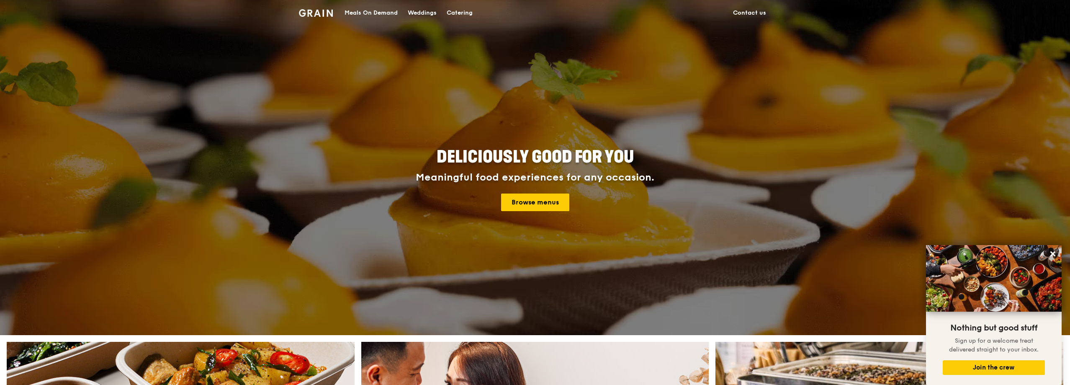
click at [434, 14] on div "Weddings" at bounding box center [422, 12] width 29 height 25
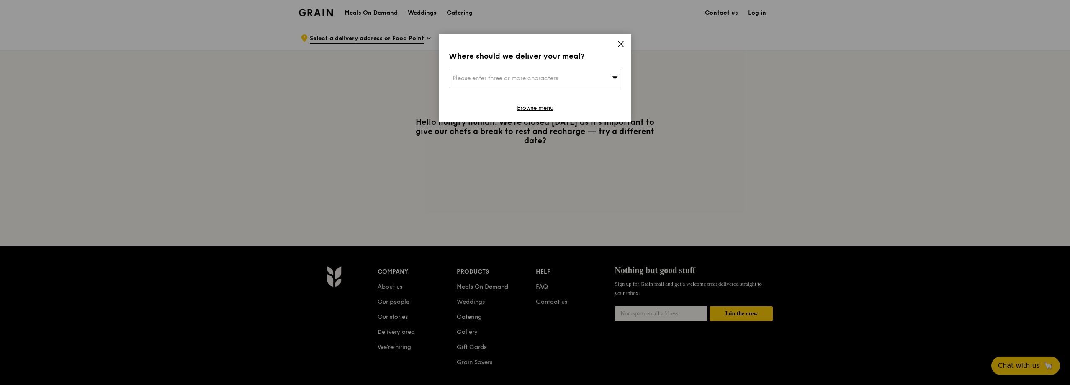
click at [616, 40] on div "Where should we deliver your meal? Please enter three or more characters Browse…" at bounding box center [535, 77] width 193 height 89
click at [622, 44] on icon at bounding box center [621, 44] width 8 height 8
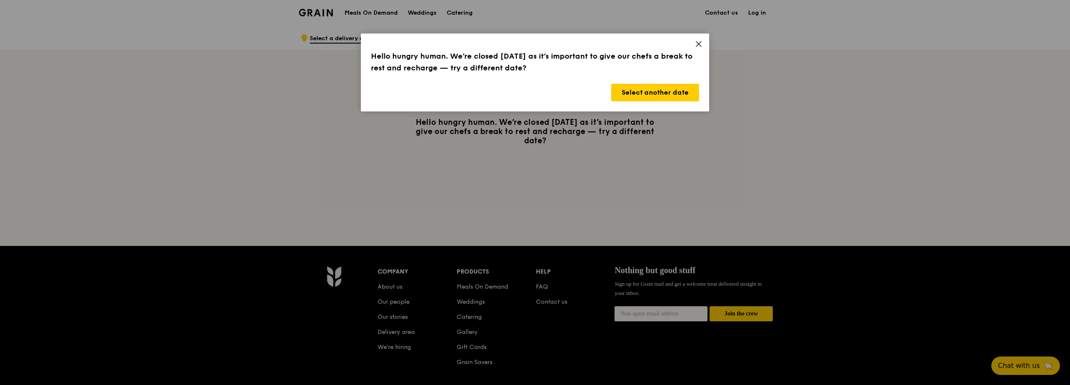
click at [709, 52] on div "Hello hungry human. We’re closed today as it’s important to give our chefs a br…" at bounding box center [535, 72] width 348 height 78
click at [698, 44] on icon at bounding box center [699, 44] width 8 height 8
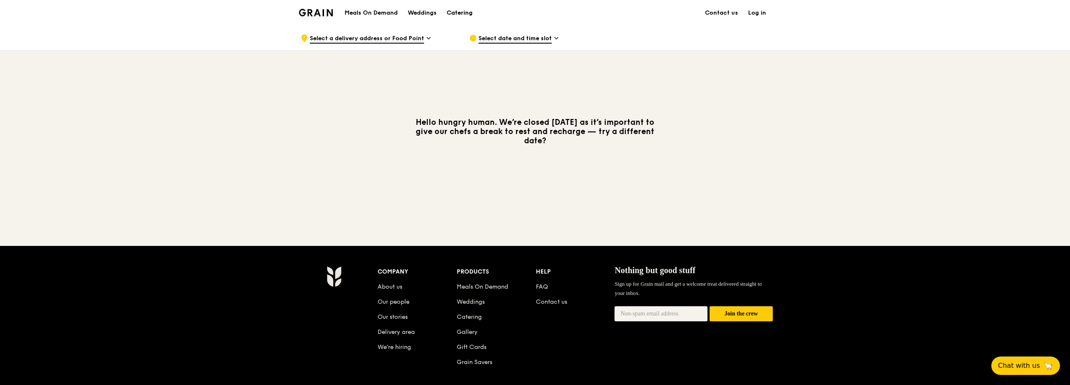
click at [452, 10] on div "Catering" at bounding box center [460, 12] width 26 height 25
click at [459, 11] on div "Catering" at bounding box center [460, 12] width 26 height 25
click at [457, 13] on div "Catering" at bounding box center [460, 12] width 26 height 25
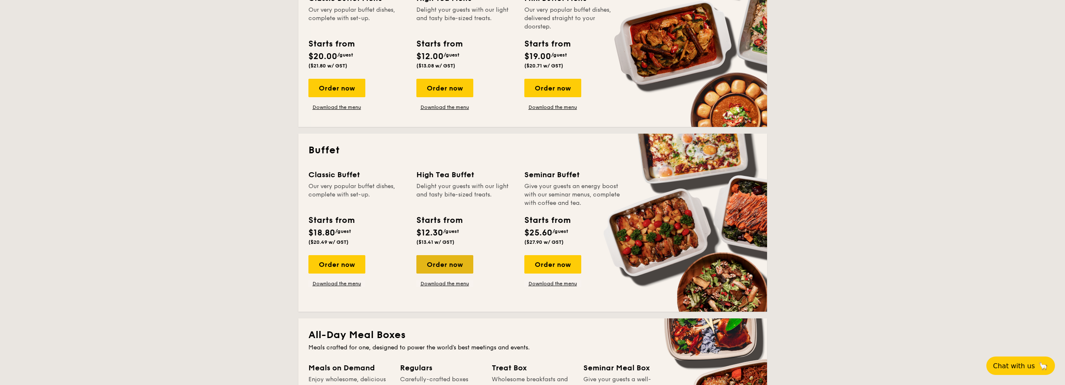
scroll to position [419, 0]
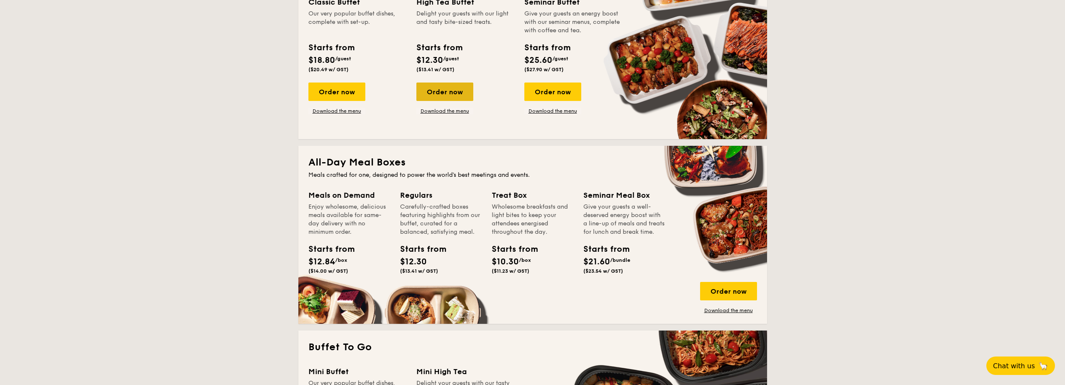
click at [448, 88] on div "Order now" at bounding box center [444, 91] width 57 height 18
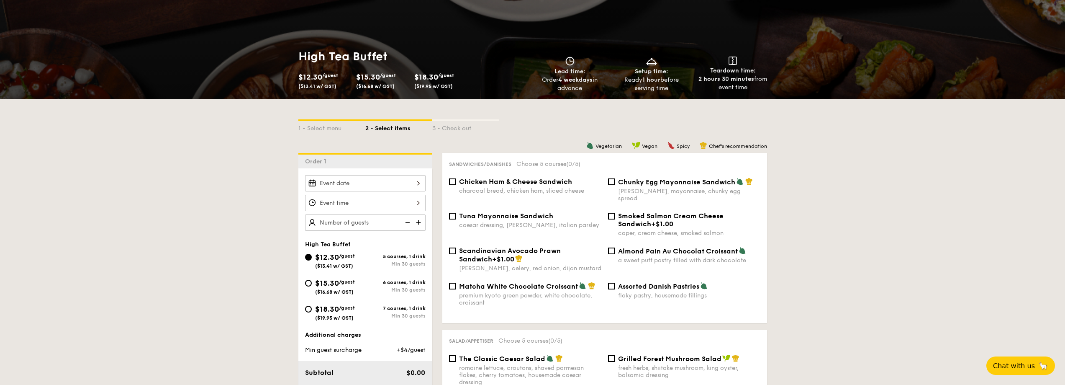
scroll to position [84, 0]
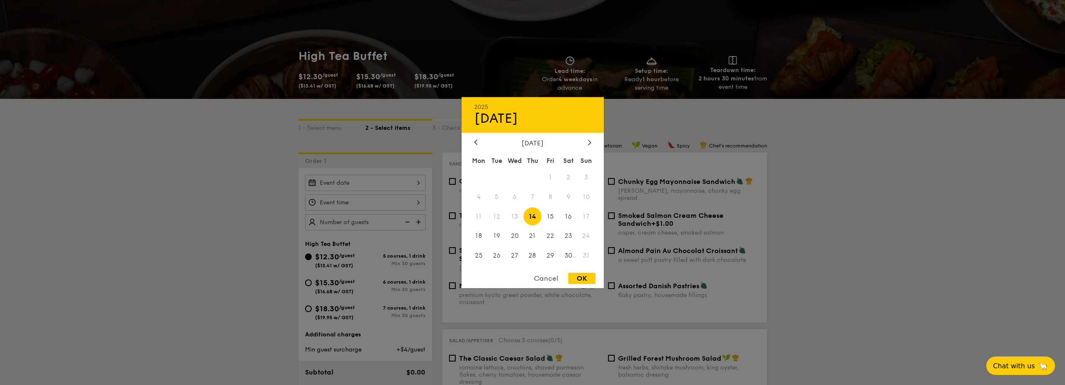
click at [379, 185] on div "2025 Aug 14 August 2025 Mon Tue Wed Thu Fri Sat Sun 1 2 3 4 5 6 7 8 9 10 11 12 …" at bounding box center [365, 183] width 121 height 16
click at [592, 140] on div at bounding box center [590, 143] width 8 height 8
click at [567, 235] on span "27" at bounding box center [569, 236] width 18 height 18
click at [590, 277] on div "OK" at bounding box center [581, 277] width 27 height 11
type input "Sep 27, 2025"
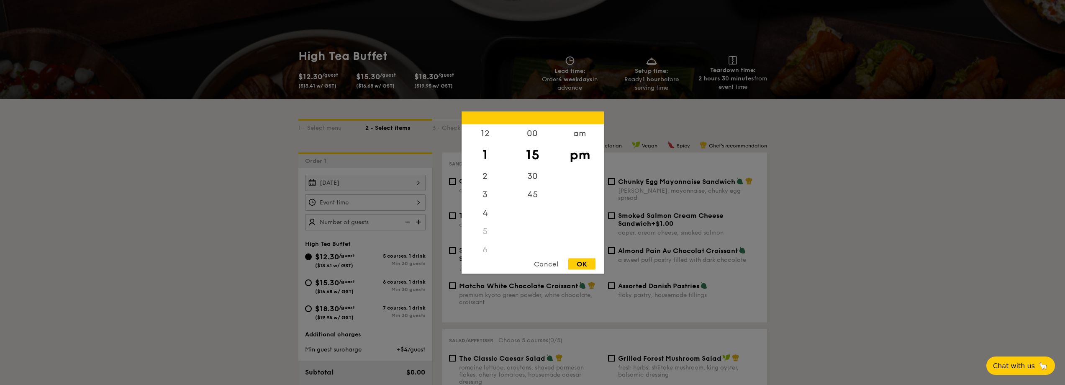
click at [408, 201] on div "12 1 2 3 4 5 6 7 8 9 10 11 00 15 30 45 am pm Cancel OK" at bounding box center [365, 202] width 121 height 16
drag, startPoint x: 487, startPoint y: 153, endPoint x: 485, endPoint y: 194, distance: 41.0
click at [486, 194] on div "12 1 2 3 4 5 6 7 8 9 10 11" at bounding box center [485, 188] width 47 height 128
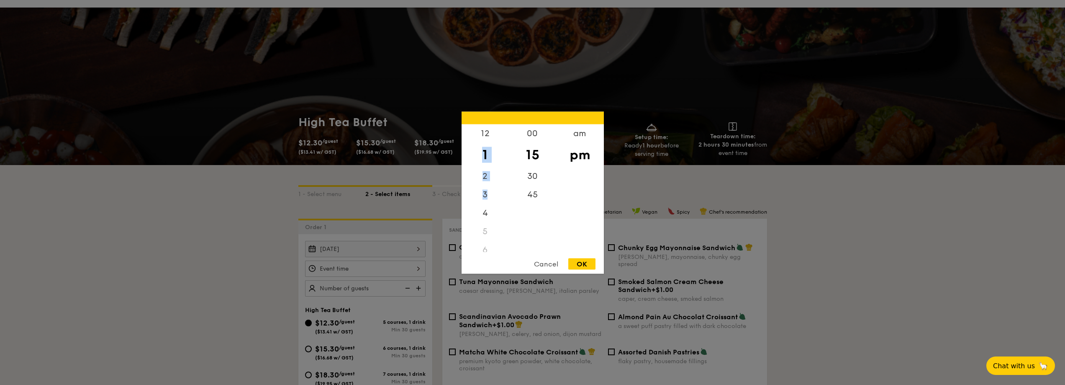
scroll to position [0, 0]
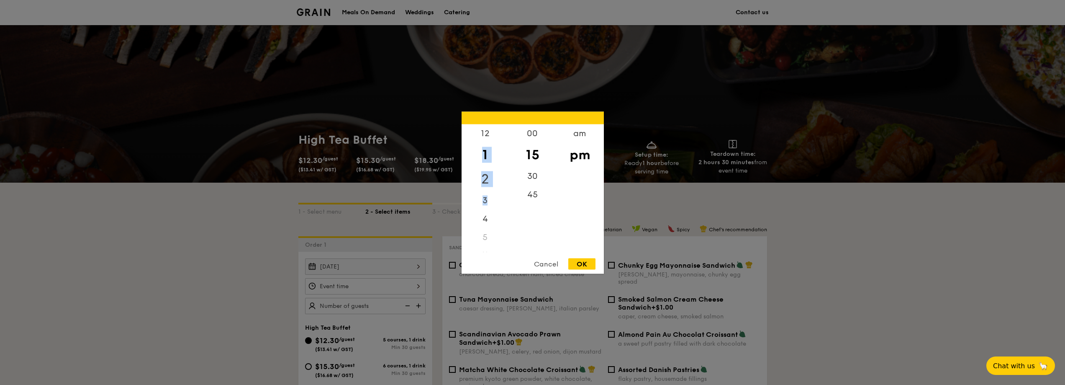
click at [489, 173] on div "2" at bounding box center [485, 179] width 47 height 24
drag, startPoint x: 493, startPoint y: 162, endPoint x: 491, endPoint y: 182, distance: 19.7
click at [491, 182] on div "2" at bounding box center [485, 173] width 47 height 24
click at [484, 140] on div "12" at bounding box center [485, 136] width 47 height 24
click at [577, 136] on div "am" at bounding box center [579, 136] width 47 height 24
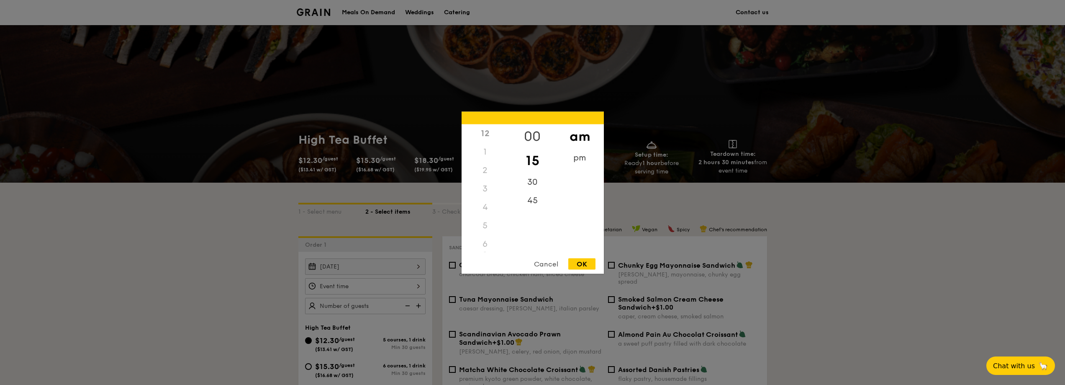
click at [539, 133] on div "00" at bounding box center [532, 136] width 47 height 24
click at [480, 132] on div "12" at bounding box center [485, 133] width 47 height 18
drag, startPoint x: 541, startPoint y: 137, endPoint x: 532, endPoint y: 161, distance: 25.4
click at [541, 138] on div "00" at bounding box center [532, 136] width 47 height 24
click at [532, 161] on div "15" at bounding box center [532, 160] width 47 height 24
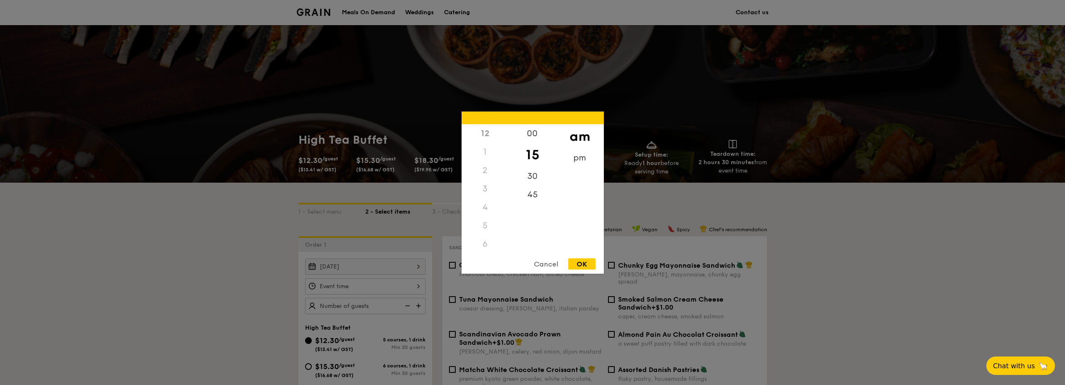
click at [476, 134] on div "12" at bounding box center [485, 133] width 47 height 18
click at [484, 157] on div "1" at bounding box center [485, 151] width 47 height 18
drag, startPoint x: 488, startPoint y: 166, endPoint x: 485, endPoint y: 179, distance: 12.7
click at [487, 169] on div "12 1 2 3 4 5 6 7 8 9 10 11" at bounding box center [485, 188] width 47 height 128
click at [485, 179] on div "2" at bounding box center [485, 170] width 47 height 18
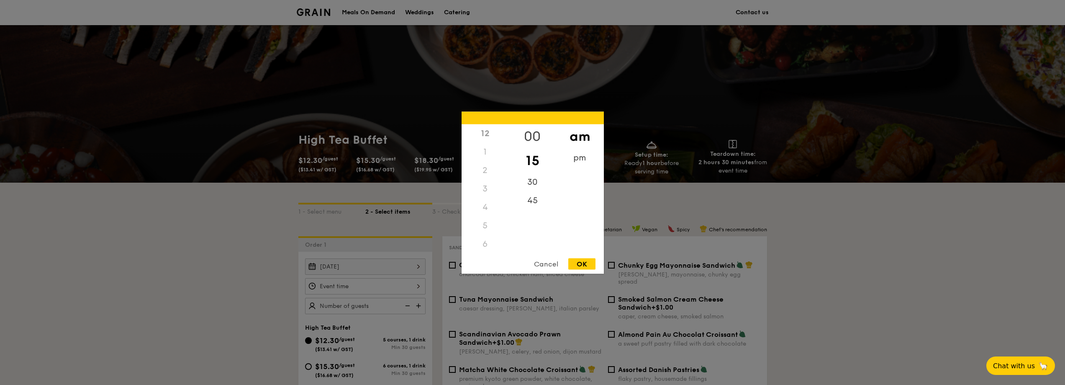
click at [531, 139] on div "00" at bounding box center [532, 136] width 47 height 24
click at [495, 192] on div "3" at bounding box center [485, 188] width 47 height 18
click at [579, 157] on div "pm" at bounding box center [579, 160] width 47 height 24
drag, startPoint x: 489, startPoint y: 184, endPoint x: 486, endPoint y: 127, distance: 56.6
click at [486, 127] on div "12 1 2 3 4 5 6 7 8 9 10 11" at bounding box center [485, 188] width 47 height 128
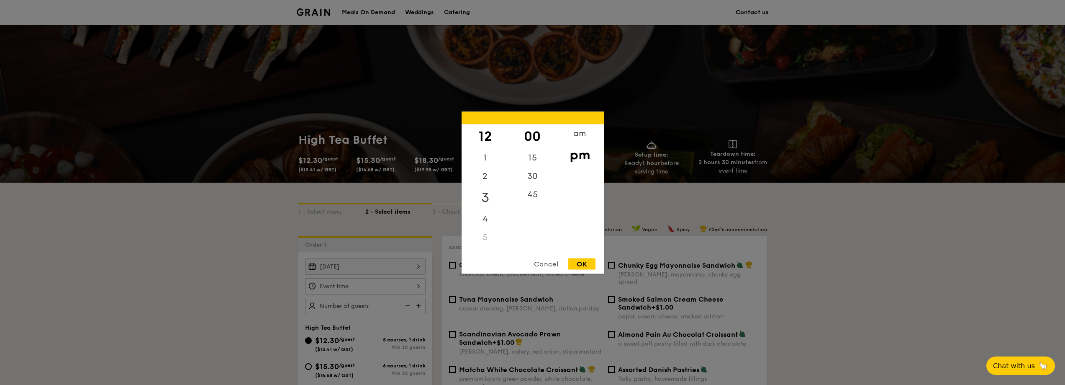
click at [483, 193] on div "3" at bounding box center [485, 197] width 47 height 24
click at [488, 222] on div "4" at bounding box center [485, 215] width 47 height 24
click at [490, 246] on div "6" at bounding box center [485, 249] width 47 height 18
click at [489, 237] on div "12 1 2 3 4 5 6 7 8 9 10 11" at bounding box center [485, 188] width 47 height 128
drag, startPoint x: 484, startPoint y: 213, endPoint x: 487, endPoint y: 208, distance: 5.7
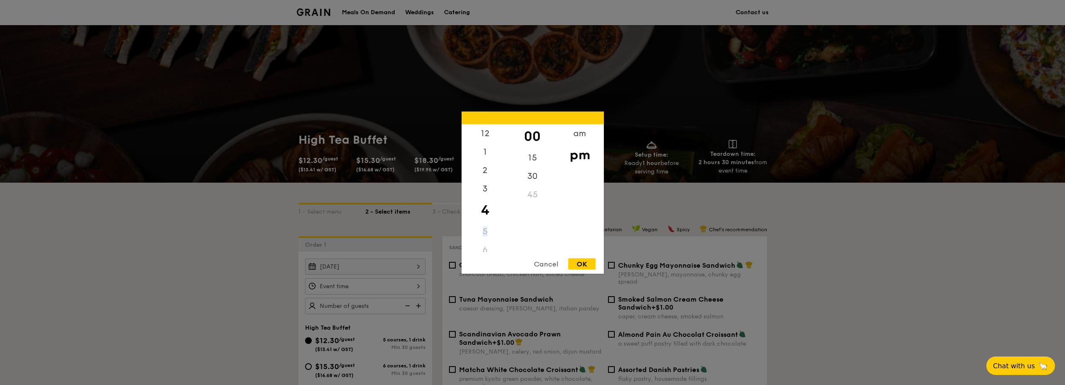
click at [486, 228] on div "12 1 2 3 4 5 6 7 8 9 10 11" at bounding box center [485, 188] width 47 height 128
click at [485, 237] on div "5" at bounding box center [485, 231] width 47 height 18
click at [488, 240] on div "11" at bounding box center [485, 242] width 47 height 18
click at [486, 235] on div "11" at bounding box center [485, 242] width 47 height 18
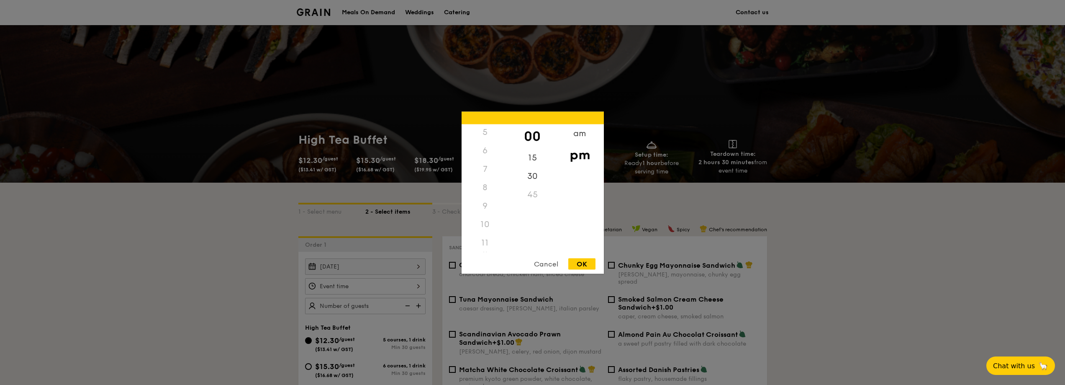
click at [487, 236] on div "11" at bounding box center [485, 242] width 47 height 18
click at [576, 139] on div "am" at bounding box center [579, 136] width 47 height 24
click at [487, 239] on div "11" at bounding box center [485, 245] width 47 height 24
click at [483, 224] on div "10" at bounding box center [485, 227] width 47 height 24
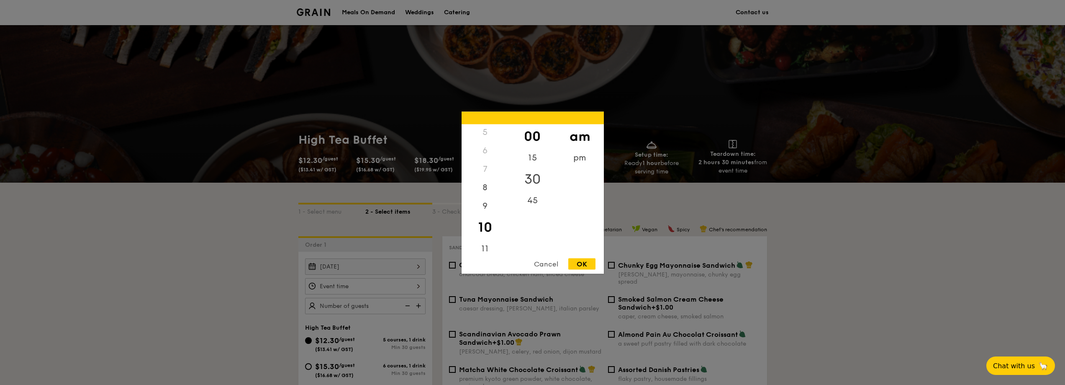
click at [533, 180] on div "30" at bounding box center [532, 179] width 47 height 24
click at [583, 262] on div "OK" at bounding box center [581, 263] width 27 height 11
type input "10:30AM"
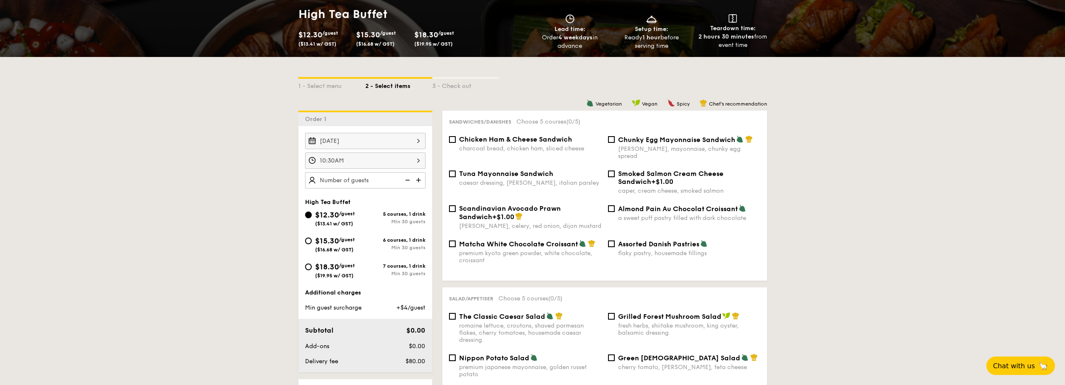
scroll to position [167, 0]
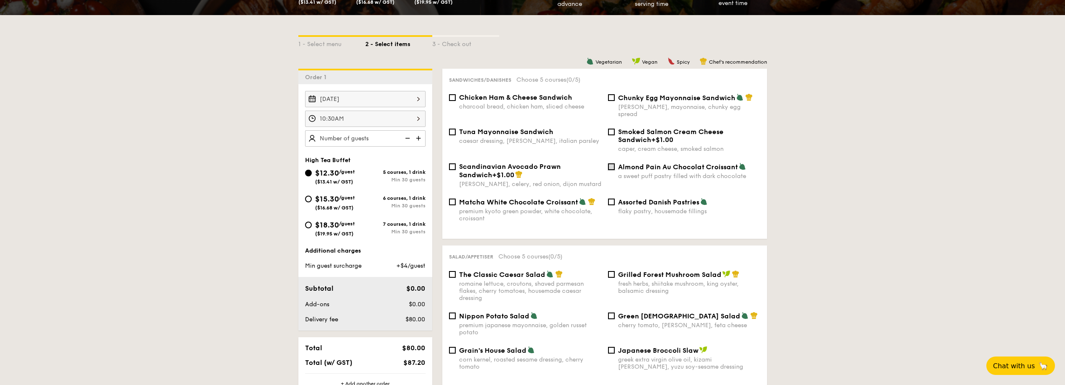
click at [614, 163] on input "Almond Pain Au Chocolat Croissant a sweet puff pastry filled with dark chocolate" at bounding box center [611, 166] width 7 height 7
checkbox input "true"
click at [608, 198] on input "Assorted Danish Pastries flaky pastry, housemade fillings" at bounding box center [611, 201] width 7 height 7
checkbox input "true"
click at [460, 198] on span "Matcha White Chocolate Croissant" at bounding box center [518, 202] width 119 height 8
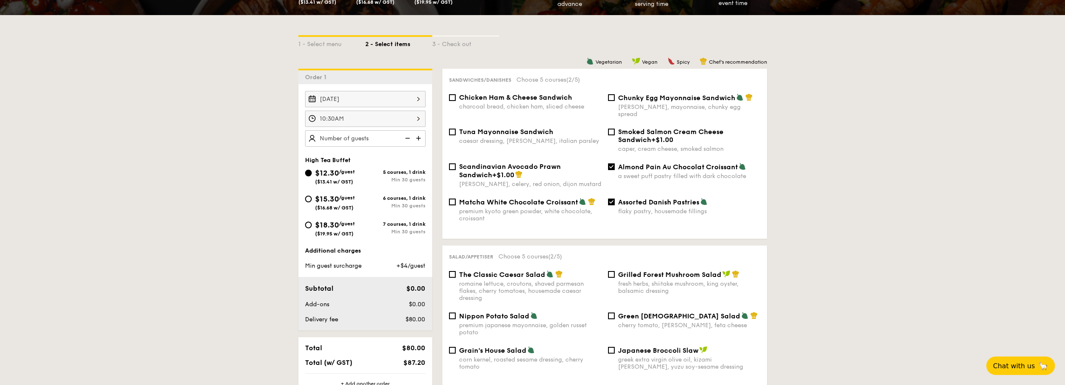
click at [456, 198] on input "Matcha White Chocolate Croissant premium kyoto green powder, white chocolate, c…" at bounding box center [452, 201] width 7 height 7
checkbox input "true"
click at [459, 137] on div "caesar dressing, gherkin, italian parsley" at bounding box center [530, 140] width 142 height 7
click at [456, 131] on input "Tuna Mayonnaise Sandwich caesar dressing, gherkin, italian parsley" at bounding box center [452, 131] width 7 height 7
checkbox input "true"
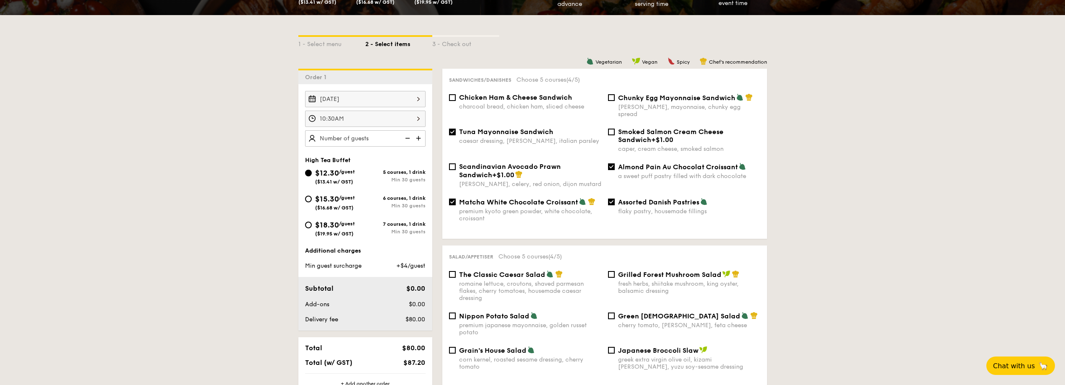
click at [458, 103] on label "Chicken Ham & Cheese Sandwich charcoal bread, chicken ham, sliced cheese" at bounding box center [525, 106] width 152 height 8
click at [456, 101] on input "Chicken Ham & Cheese Sandwich charcoal bread, chicken ham, sliced cheese" at bounding box center [452, 97] width 7 height 7
checkbox input "true"
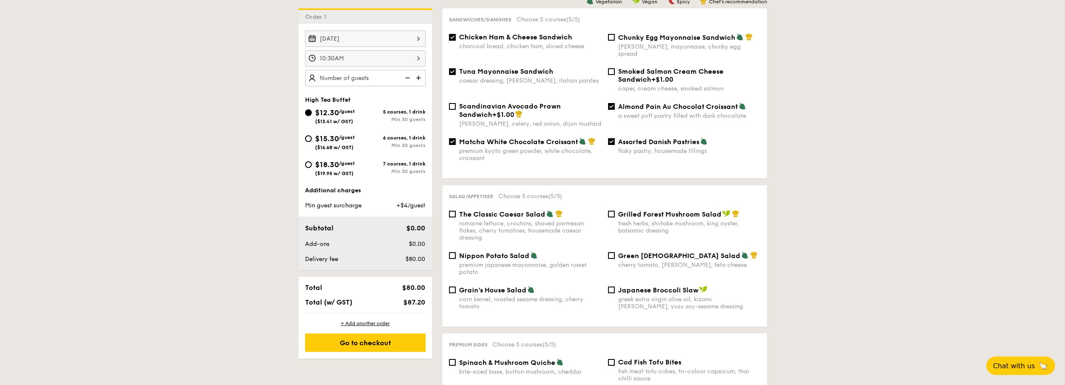
scroll to position [251, 0]
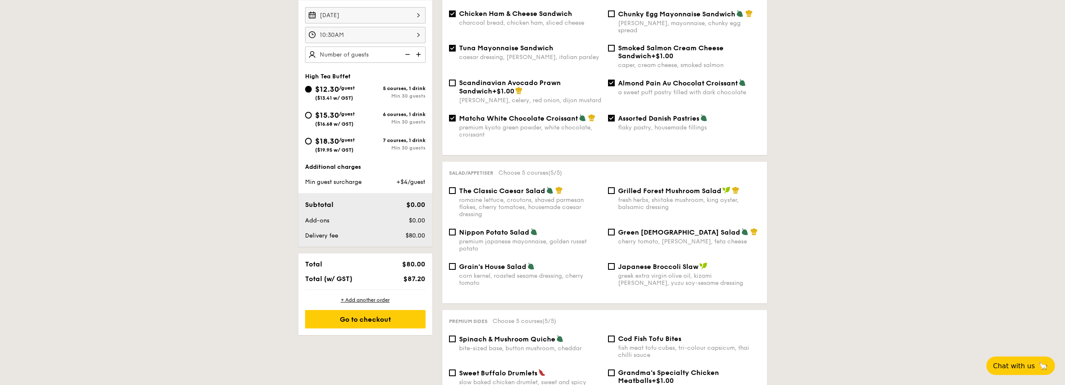
click at [470, 187] on span "The Classic Caesar Salad" at bounding box center [502, 191] width 86 height 8
click at [456, 187] on input "The Classic Caesar Salad romaine lettuce, croutons, shaved parmesan flakes, che…" at bounding box center [452, 190] width 7 height 7
checkbox input "true"
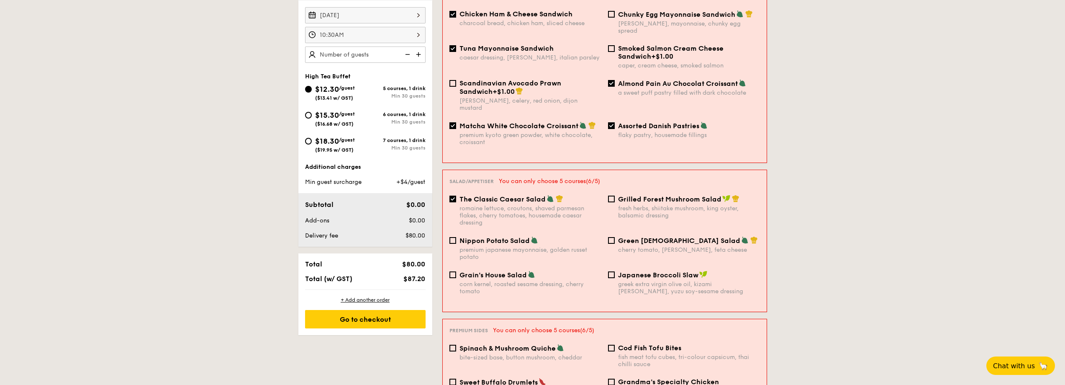
click at [472, 236] on span "Nippon Potato Salad" at bounding box center [495, 240] width 70 height 8
click at [456, 237] on input "Nippon Potato Salad premium japanese mayonnaise, golden russet potato" at bounding box center [452, 240] width 7 height 7
checkbox input "true"
click at [485, 271] on span "Grain's House Salad" at bounding box center [493, 275] width 67 height 8
click at [456, 271] on input "Grain's House Salad corn kernel, roasted sesame dressing, cherry tomato" at bounding box center [452, 274] width 7 height 7
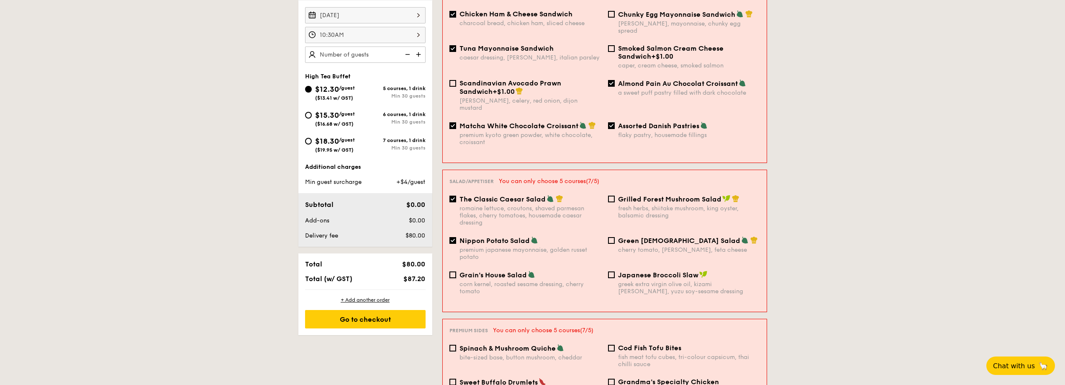
checkbox input "true"
click at [621, 205] on div "fresh herbs, shiitake mushroom, king oyster, balsamic dressing" at bounding box center [689, 212] width 142 height 14
click at [615, 195] on input "Grilled Forest Mushroom Salad fresh herbs, shiitake mushroom, king oyster, bals…" at bounding box center [611, 198] width 7 height 7
checkbox input "true"
click at [505, 205] on div "romaine lettuce, croutons, shaved parmesan flakes, cherry tomatoes, housemade c…" at bounding box center [531, 215] width 142 height 21
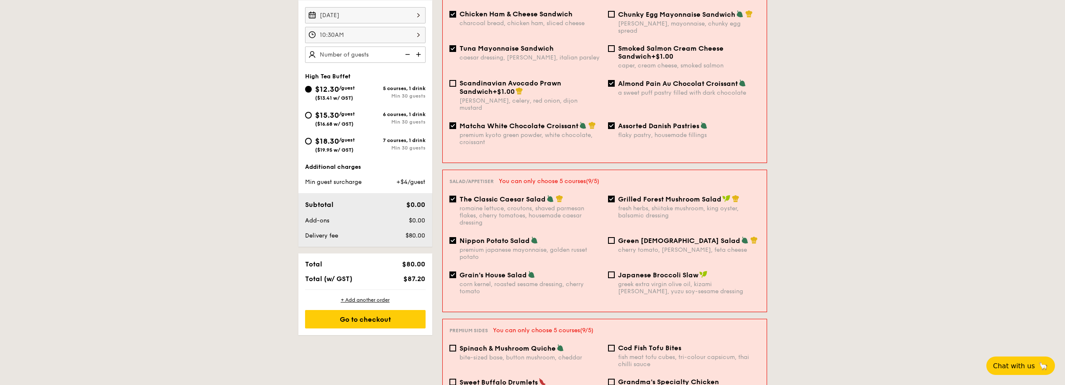
click at [456, 195] on input "The Classic Caesar Salad romaine lettuce, croutons, shaved parmesan flakes, che…" at bounding box center [452, 198] width 7 height 7
checkbox input "false"
click at [496, 236] on span "Nippon Potato Salad" at bounding box center [495, 240] width 70 height 8
click at [456, 237] on input "Nippon Potato Salad premium japanese mayonnaise, golden russet potato" at bounding box center [452, 240] width 7 height 7
checkbox input "false"
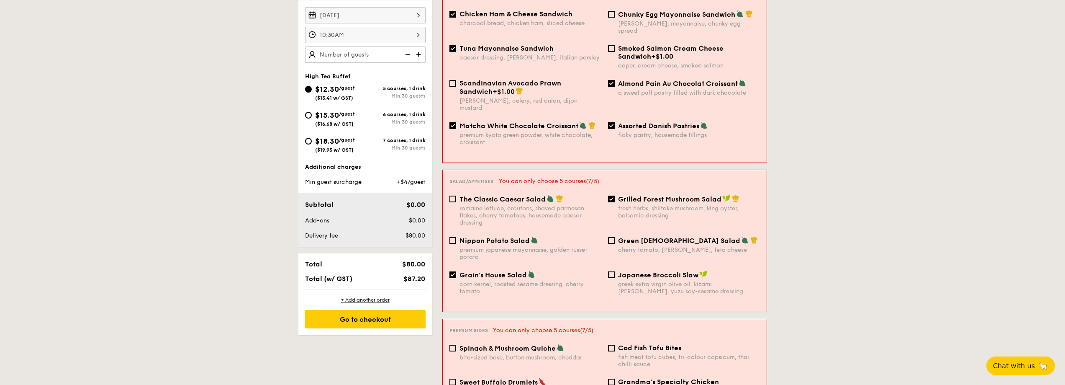
click at [490, 248] on div "Nippon Potato Salad premium japanese mayonnaise, golden russet potato Green God…" at bounding box center [604, 253] width 317 height 34
click at [492, 270] on div "Grain's House Salad" at bounding box center [531, 274] width 142 height 8
click at [621, 205] on div "fresh herbs, shiitake mushroom, king oyster, balsamic dressing" at bounding box center [689, 212] width 142 height 14
click at [624, 195] on span "Grilled Forest Mushroom Salad" at bounding box center [669, 199] width 103 height 8
click at [615, 195] on input "Grilled Forest Mushroom Salad fresh herbs, shiitake mushroom, king oyster, bals…" at bounding box center [611, 198] width 7 height 7
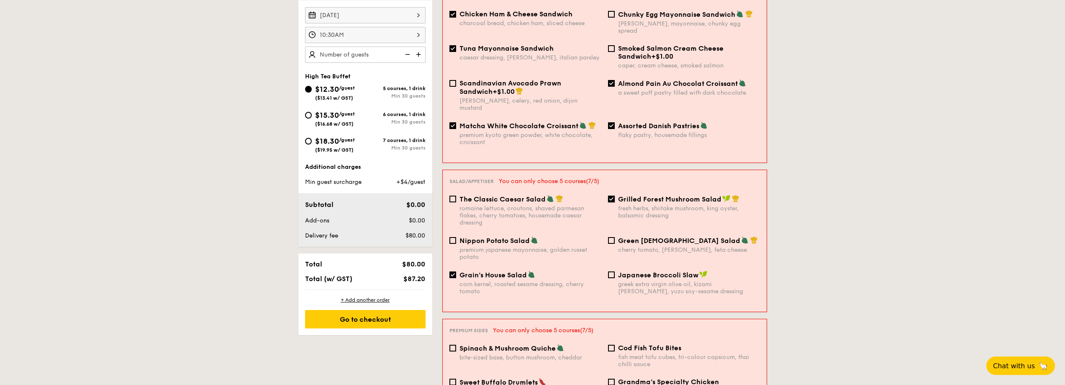
checkbox input "false"
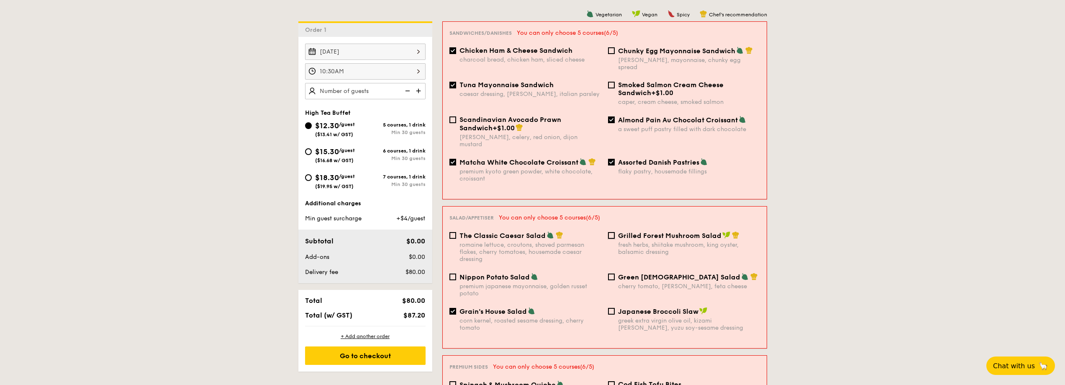
scroll to position [209, 0]
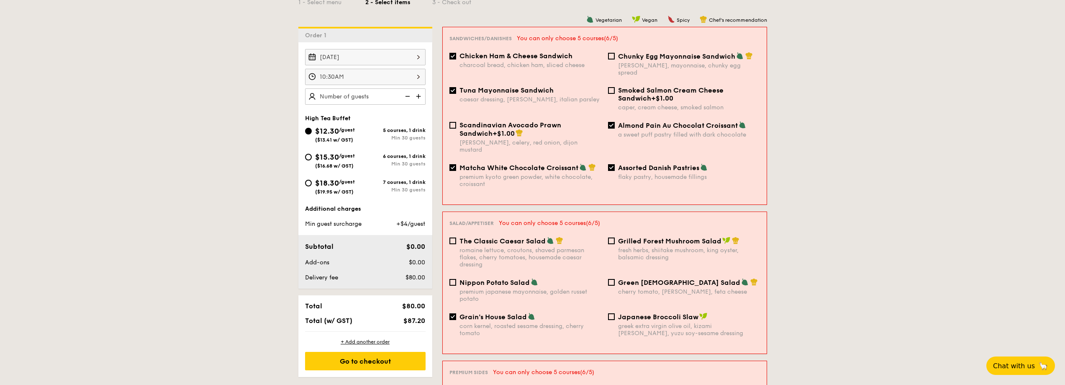
click at [508, 86] on span "Tuna Mayonnaise Sandwich" at bounding box center [507, 90] width 94 height 8
click at [456, 87] on input "Tuna Mayonnaise Sandwich caesar dressing, gherkin, italian parsley" at bounding box center [452, 90] width 7 height 7
checkbox input "false"
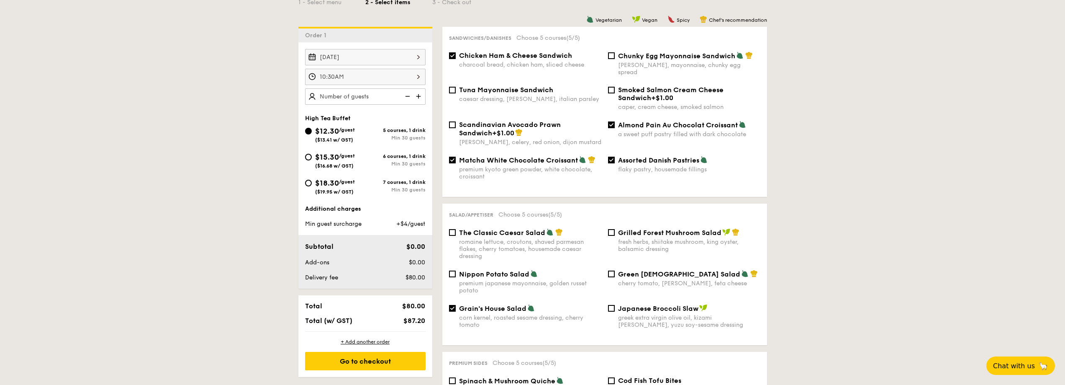
click at [518, 57] on span "Chicken Ham & Cheese Sandwich" at bounding box center [515, 55] width 113 height 8
click at [456, 57] on input "Chicken Ham & Cheese Sandwich charcoal bread, chicken ham, sliced cheese" at bounding box center [452, 55] width 7 height 7
checkbox input "false"
click at [514, 156] on span "Matcha White Chocolate Croissant" at bounding box center [518, 160] width 119 height 8
click at [456, 157] on input "Matcha White Chocolate Croissant premium kyoto green powder, white chocolate, c…" at bounding box center [452, 160] width 7 height 7
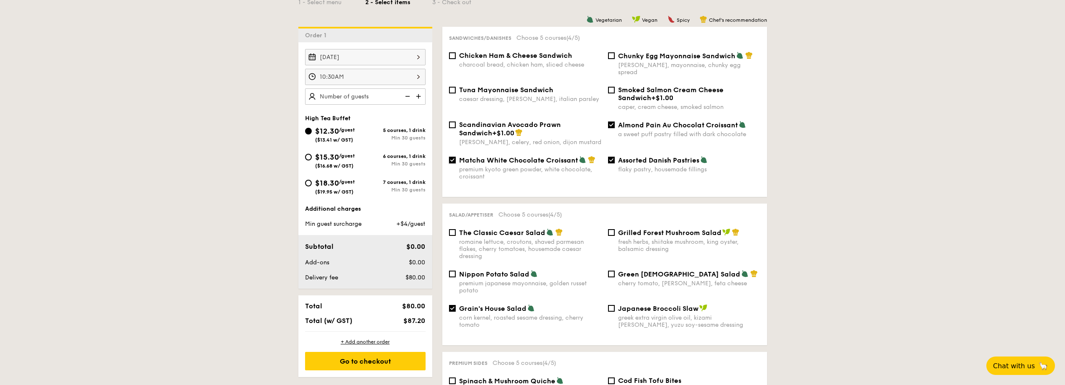
checkbox input "false"
click at [628, 121] on span "Almond Pain Au Chocolat Croissant" at bounding box center [678, 125] width 120 height 8
click at [615, 121] on input "Almond Pain Au Chocolat Croissant a sweet puff pastry filled with dark chocolate" at bounding box center [611, 124] width 7 height 7
checkbox input "false"
click at [639, 156] on span "Assorted Danish Pastries" at bounding box center [658, 160] width 81 height 8
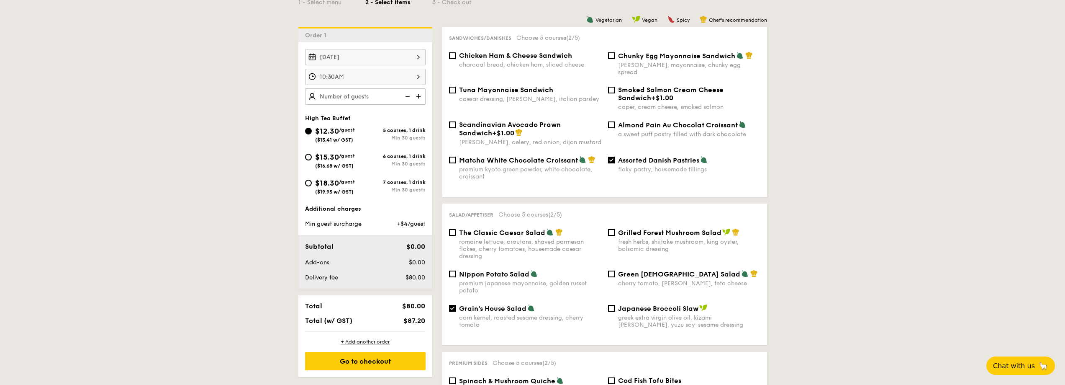
click at [615, 157] on input "Assorted Danish Pastries flaky pastry, housemade fillings" at bounding box center [611, 160] width 7 height 7
checkbox input "false"
click at [489, 59] on span "Chicken Ham & Cheese Sandwich" at bounding box center [515, 55] width 113 height 8
click at [456, 59] on input "Chicken Ham & Cheese Sandwich charcoal bread, chicken ham, sliced cheese" at bounding box center [452, 55] width 7 height 7
checkbox input "true"
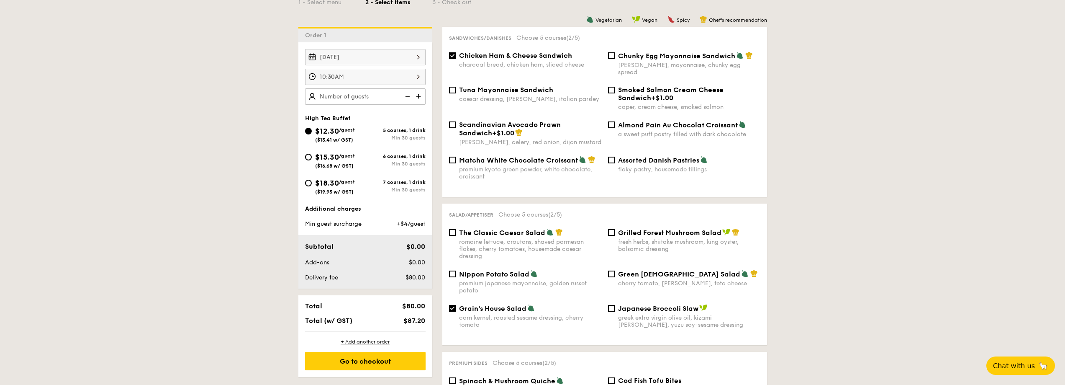
click at [522, 229] on span "The Classic Caesar Salad" at bounding box center [502, 233] width 86 height 8
click at [456, 229] on input "The Classic Caesar Salad romaine lettuce, croutons, shaved parmesan flakes, che…" at bounding box center [452, 232] width 7 height 7
checkbox input "true"
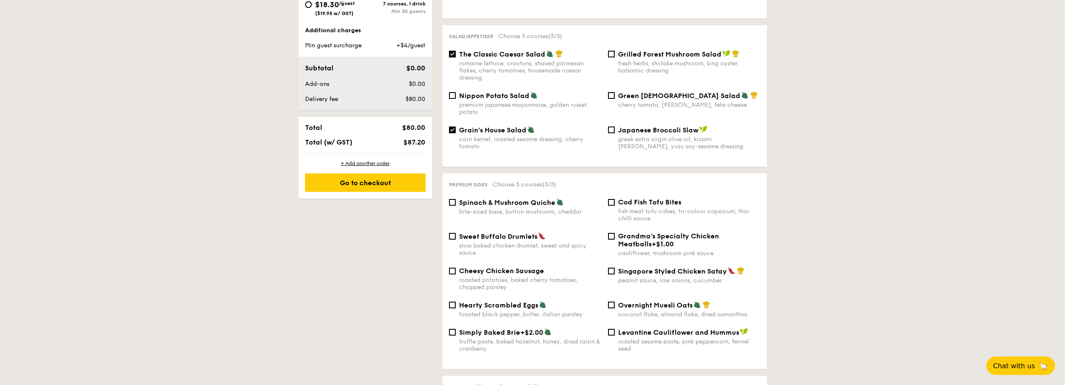
scroll to position [419, 0]
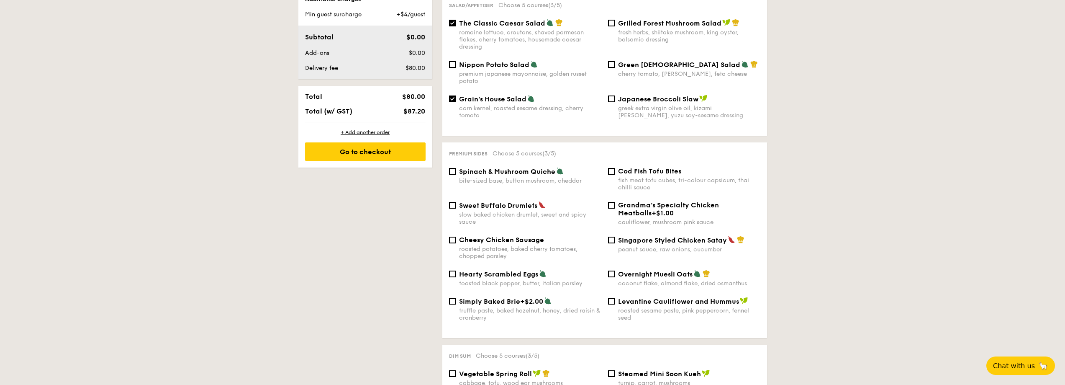
click at [512, 167] on span "Spinach & Mushroom Quiche" at bounding box center [507, 171] width 96 height 8
click at [456, 168] on input "Spinach & Mushroom Quiche bite-sized base, button mushroom, cheddar" at bounding box center [452, 171] width 7 height 7
checkbox input "true"
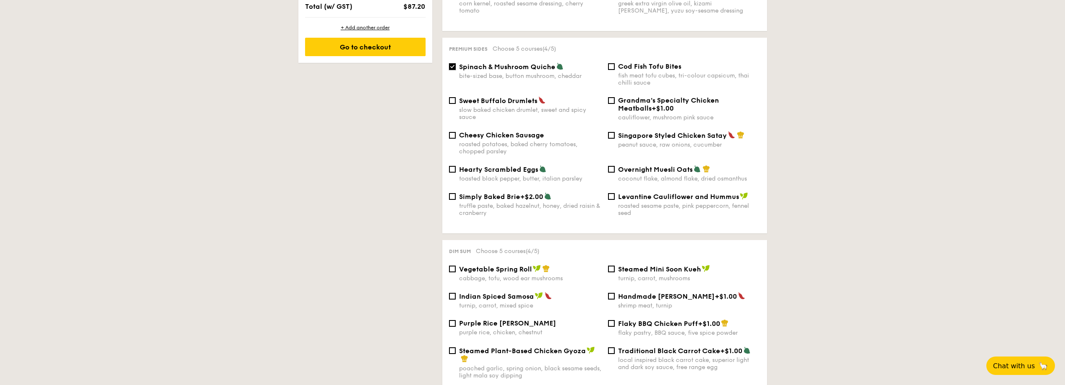
scroll to position [544, 0]
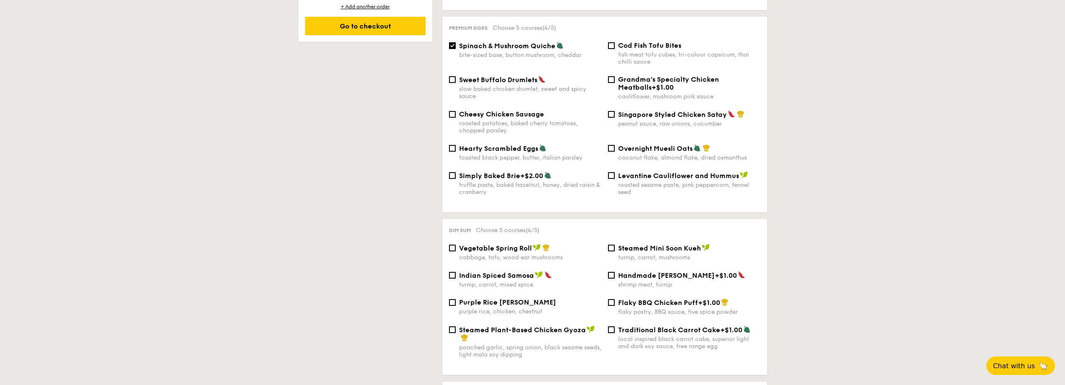
click at [512, 298] on span "Purple Rice Loh Mai Kai" at bounding box center [507, 302] width 97 height 8
click at [456, 299] on input "Purple Rice Loh Mai Kai purple rice, chicken, chestnut" at bounding box center [452, 302] width 7 height 7
checkbox input "true"
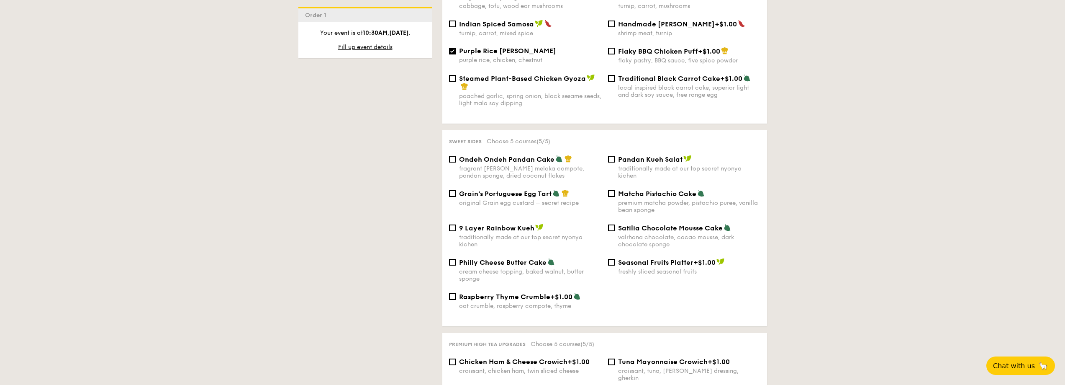
click at [487, 224] on span "9 Layer Rainbow Kueh" at bounding box center [496, 228] width 75 height 8
click at [456, 224] on input "9 Layer Rainbow Kueh traditionally made at our top secret nyonya kichen" at bounding box center [452, 227] width 7 height 7
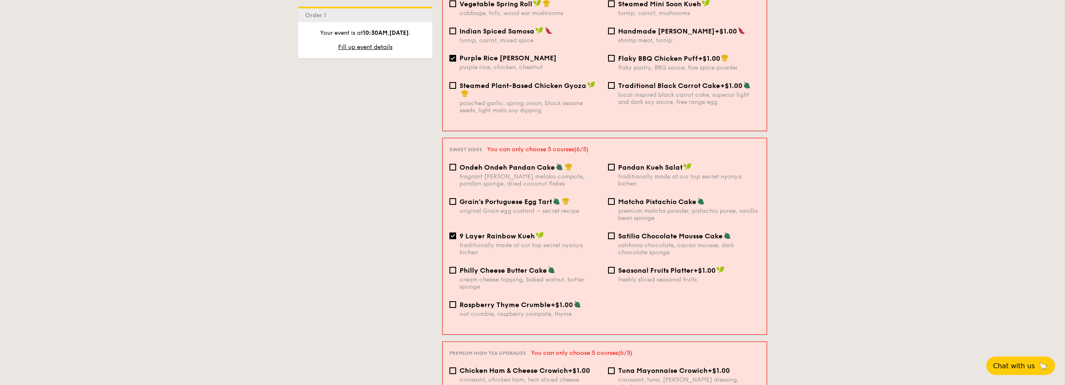
click at [498, 232] on span "9 Layer Rainbow Kueh" at bounding box center [497, 236] width 75 height 8
click at [456, 232] on input "9 Layer Rainbow Kueh traditionally made at our top secret nyonya kichen" at bounding box center [452, 235] width 7 height 7
checkbox input "false"
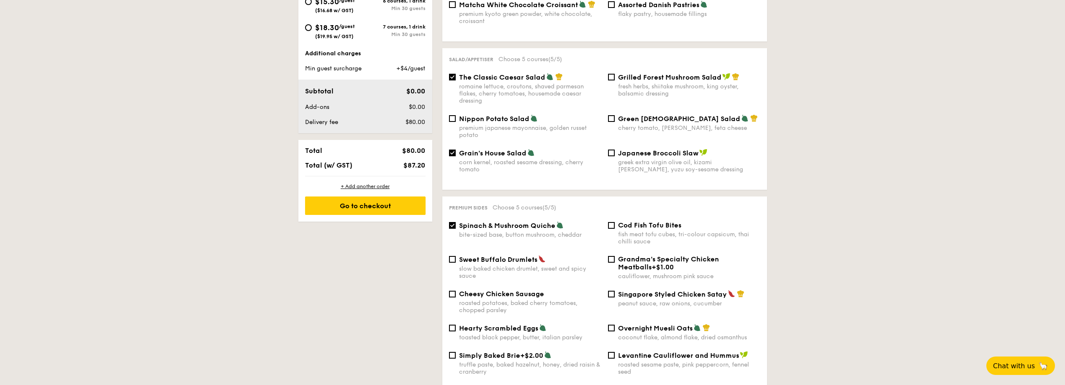
scroll to position [377, 0]
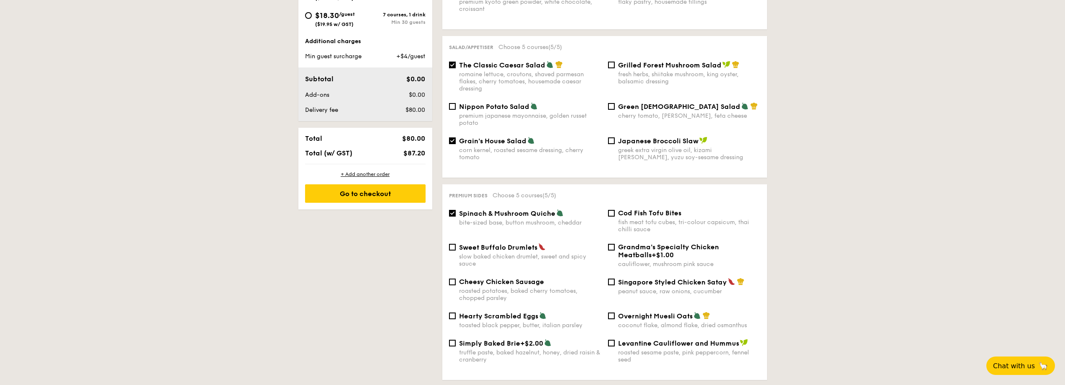
click at [472, 137] on span "Grain's House Salad" at bounding box center [492, 141] width 67 height 8
click at [456, 137] on input "Grain's House Salad corn kernel, roasted sesame dressing, cherry tomato" at bounding box center [452, 140] width 7 height 7
checkbox input "false"
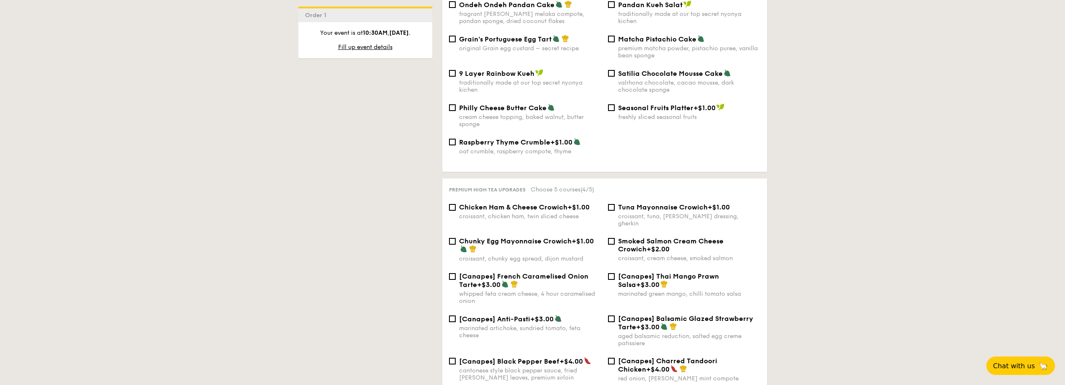
scroll to position [963, 0]
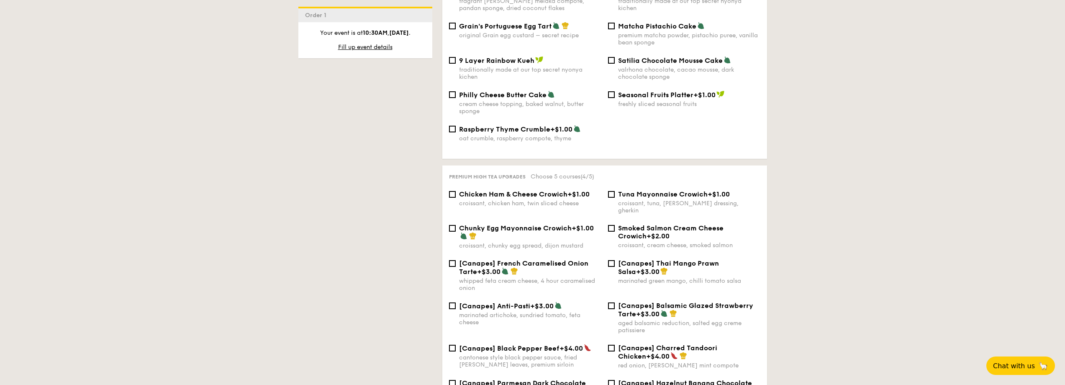
click at [674, 190] on span "Tuna Mayonnaise Crowich" at bounding box center [663, 194] width 90 height 8
click at [615, 191] on input "Tuna Mayonnaise Crowich +$1.00 croissant, tuna, caesar dressing, gherkin" at bounding box center [611, 194] width 7 height 7
click at [645, 190] on span "Tuna Mayonnaise Crowich" at bounding box center [663, 194] width 90 height 8
click at [615, 191] on input "Tuna Mayonnaise Crowich +$1.00 croissant, tuna, caesar dressing, gherkin" at bounding box center [611, 194] width 7 height 7
checkbox input "false"
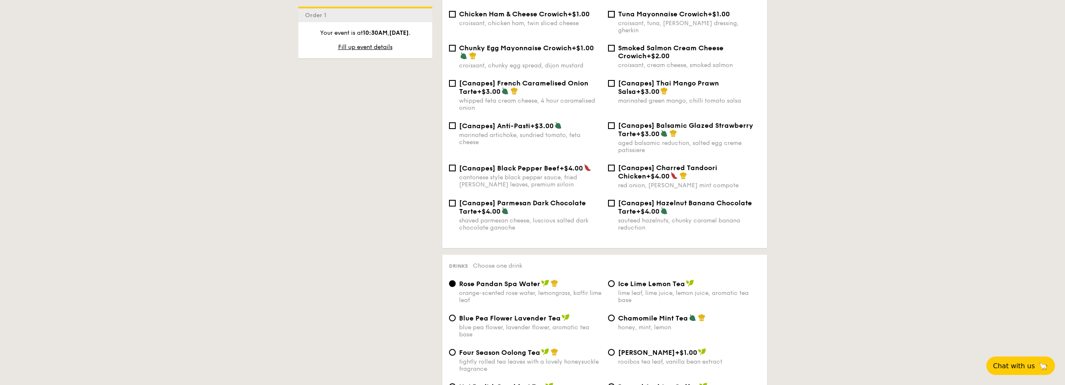
scroll to position [1130, 0]
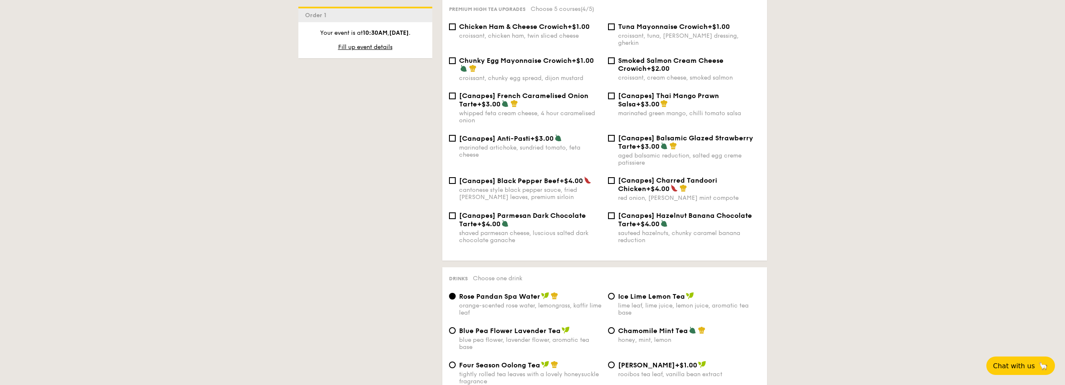
click at [528, 134] on div "[Canapes] Anti-Pasti +$3.00 marinated artichoke, sundried tomato, feta cheese" at bounding box center [530, 146] width 142 height 24
click at [456, 135] on input "[Canapes] Anti-Pasti +$3.00 marinated artichoke, sundried tomato, feta cheese" at bounding box center [452, 138] width 7 height 7
click at [506, 134] on span "[Canapes] Anti-Pasti" at bounding box center [494, 138] width 71 height 8
click at [456, 135] on input "[Canapes] Anti-Pasti +$3.00 marinated artichoke, sundried tomato, feta cheese" at bounding box center [452, 138] width 7 height 7
checkbox input "false"
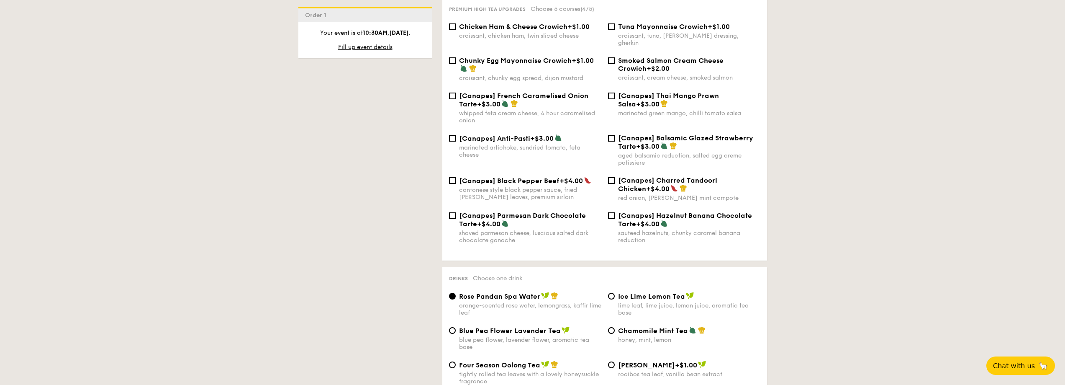
click at [623, 23] on span "Tuna Mayonnaise Crowich" at bounding box center [663, 27] width 90 height 8
click at [615, 23] on input "Tuna Mayonnaise Crowich +$1.00 croissant, tuna, caesar dressing, gherkin" at bounding box center [611, 26] width 7 height 7
checkbox input "true"
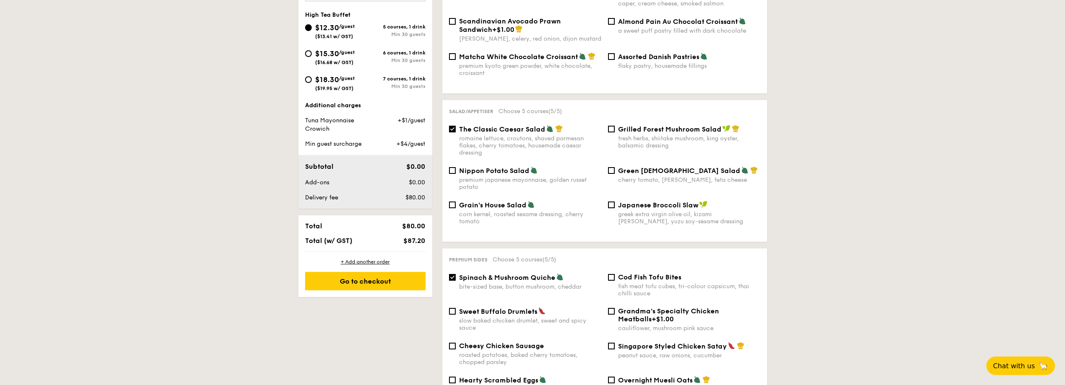
scroll to position [293, 0]
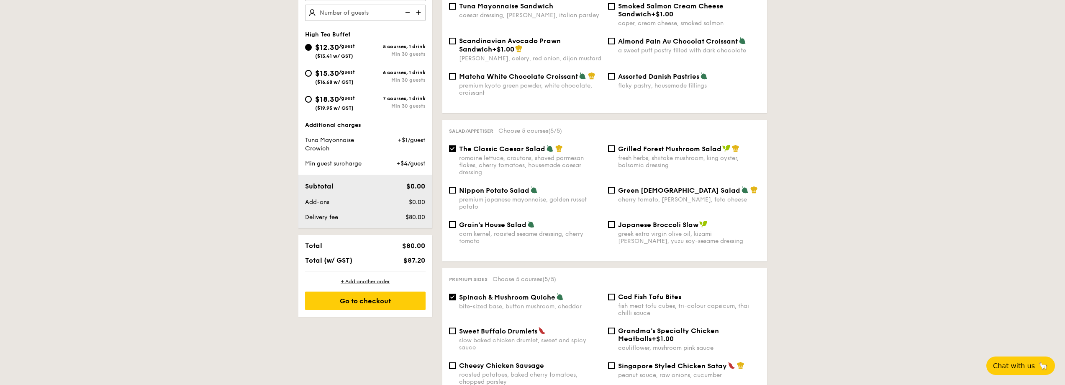
drag, startPoint x: 422, startPoint y: 262, endPoint x: 305, endPoint y: 257, distance: 117.3
click at [305, 257] on div "Total (w/ GST) $87.20" at bounding box center [365, 260] width 127 height 8
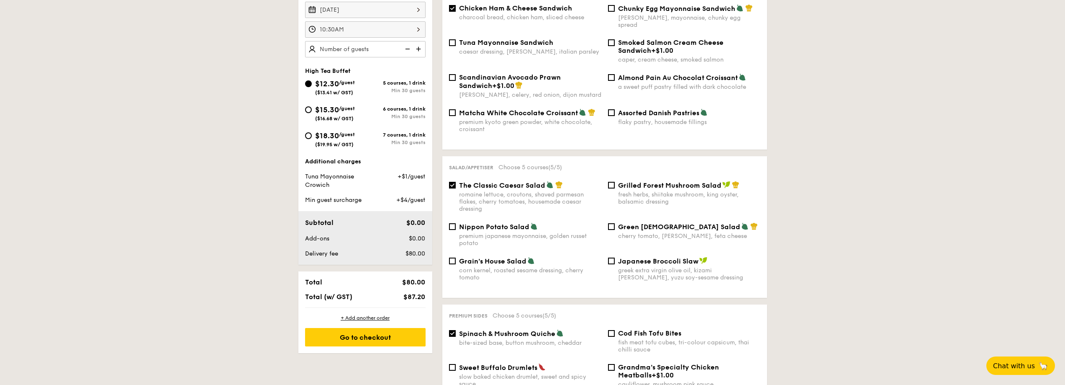
scroll to position [251, 0]
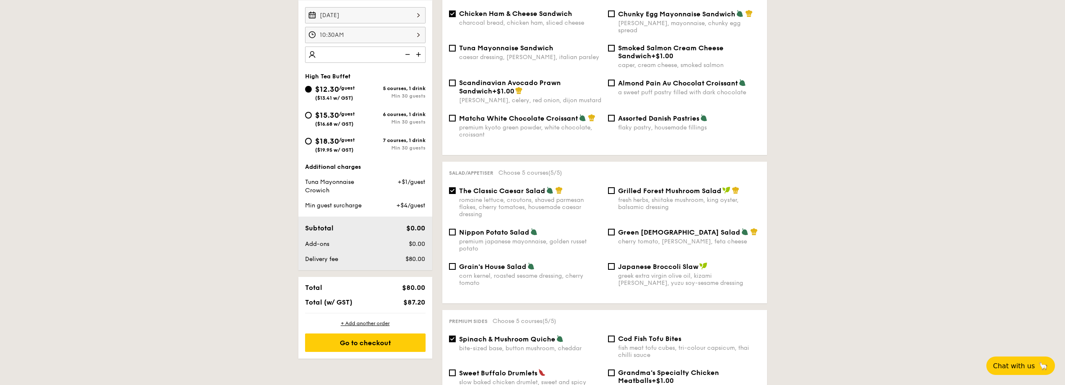
click at [416, 57] on img at bounding box center [419, 54] width 13 height 16
click at [417, 57] on img at bounding box center [419, 54] width 13 height 16
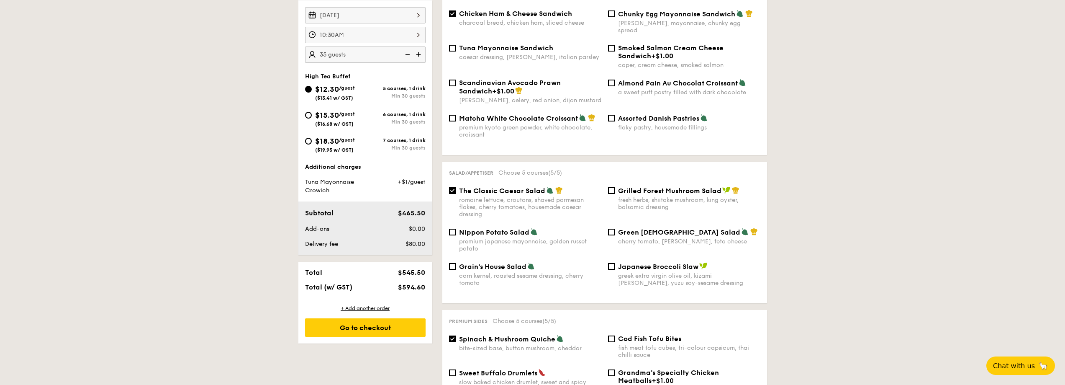
click at [417, 57] on img at bounding box center [419, 54] width 13 height 16
click at [405, 59] on img at bounding box center [407, 54] width 13 height 16
click at [406, 56] on img at bounding box center [407, 54] width 13 height 16
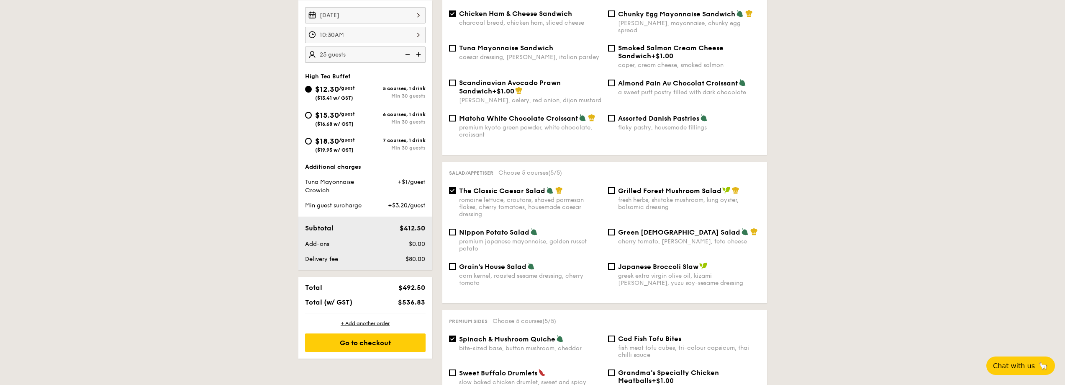
click at [406, 56] on img at bounding box center [407, 54] width 13 height 16
click at [407, 56] on img at bounding box center [407, 54] width 13 height 16
click at [408, 56] on img at bounding box center [407, 54] width 13 height 16
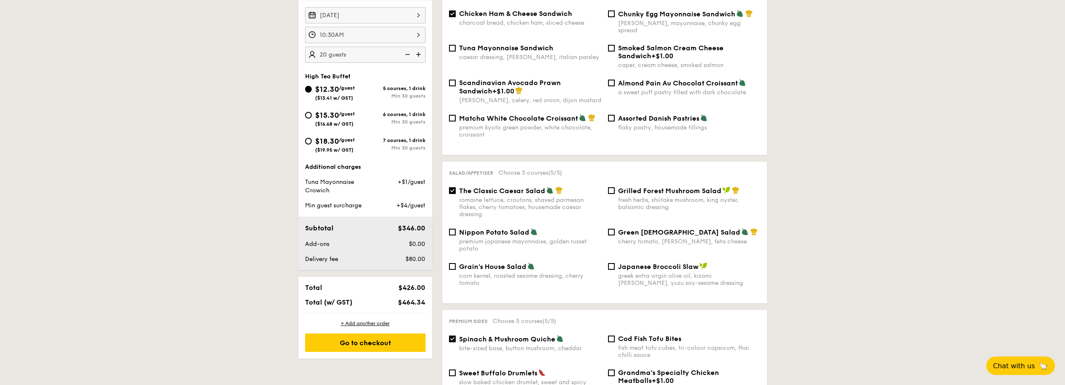
click at [408, 56] on img at bounding box center [407, 54] width 13 height 16
click at [409, 56] on img at bounding box center [407, 54] width 13 height 16
type input "20"
type input "NaN guests"
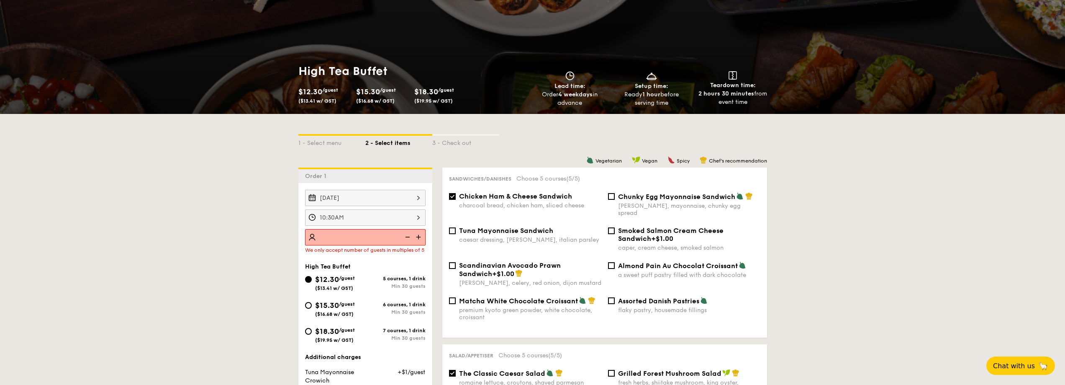
scroll to position [42, 0]
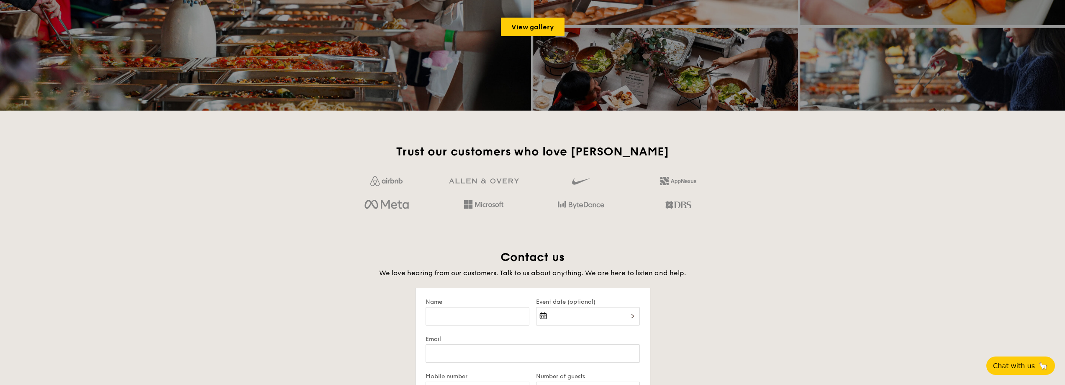
scroll to position [1459, 0]
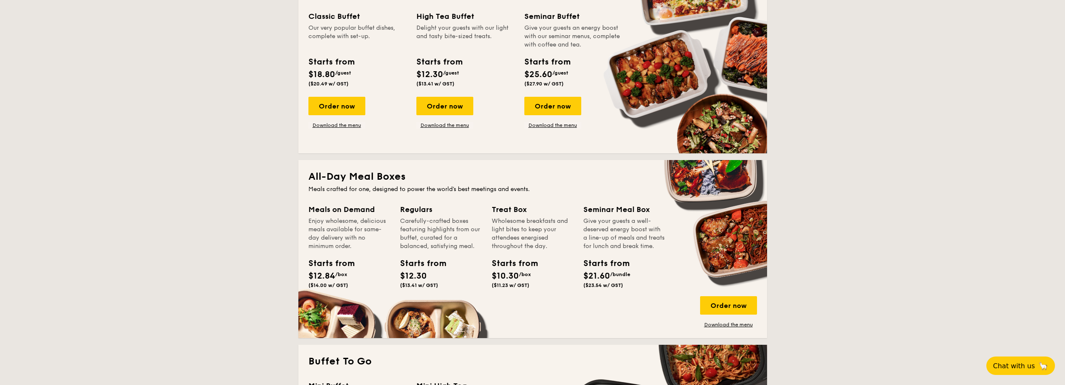
scroll to position [377, 0]
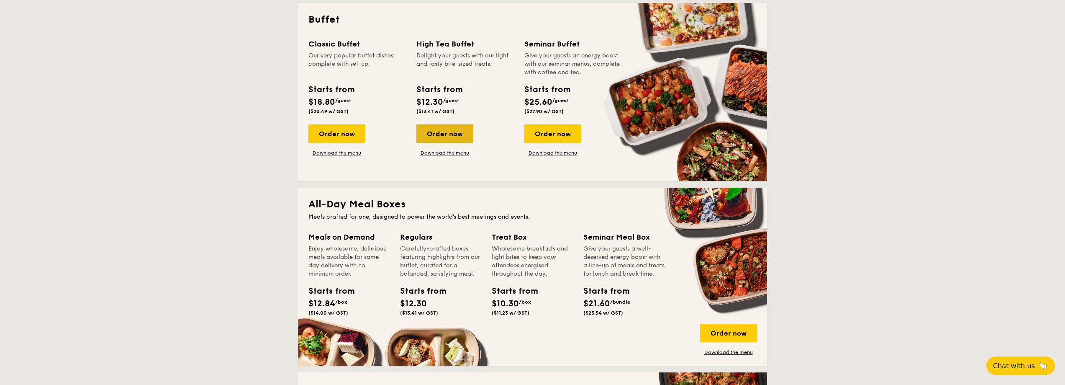
click at [449, 132] on div "Order now" at bounding box center [444, 133] width 57 height 18
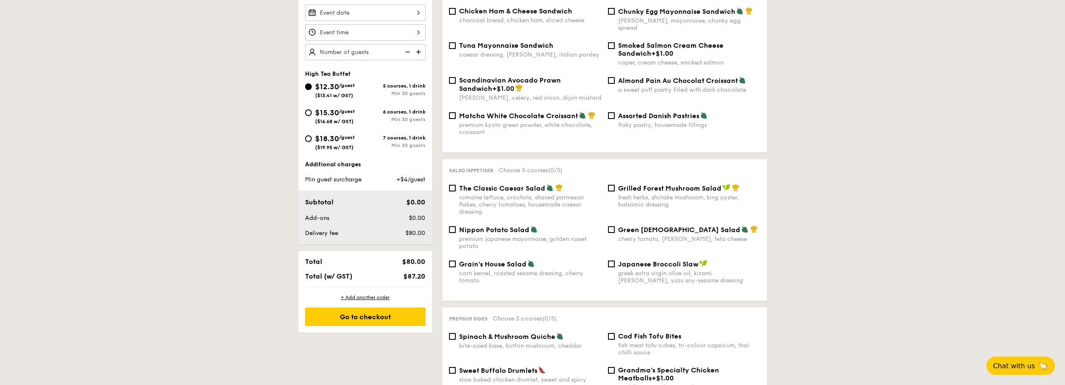
scroll to position [251, 0]
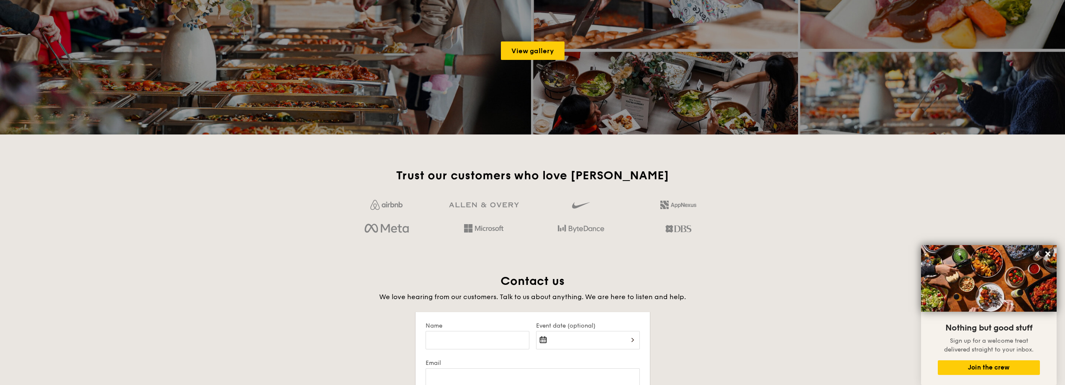
scroll to position [1543, 0]
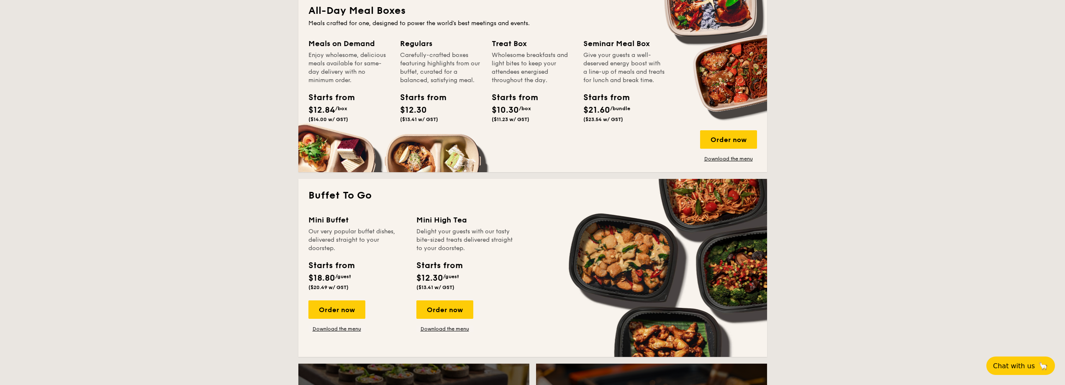
scroll to position [586, 0]
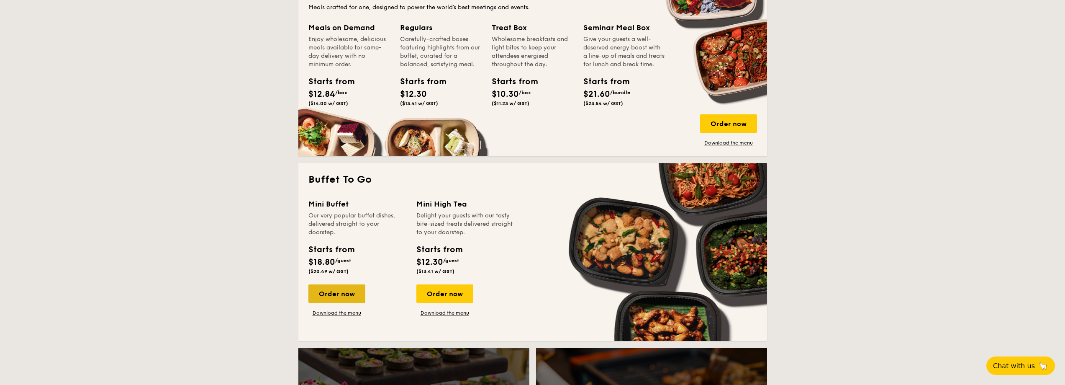
click at [342, 290] on div "Order now" at bounding box center [336, 293] width 57 height 18
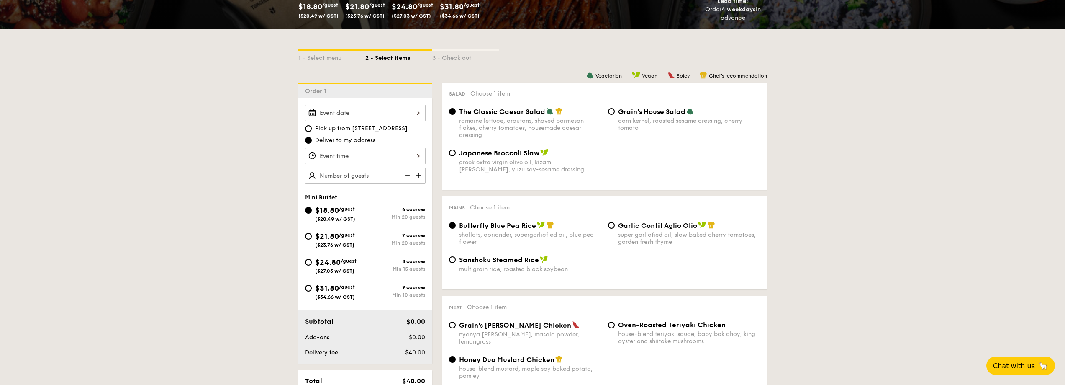
scroll to position [126, 0]
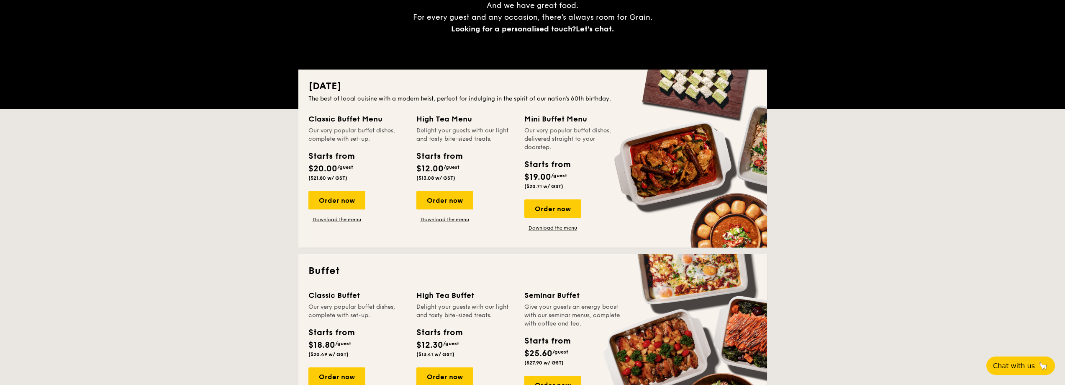
scroll to position [1501, 0]
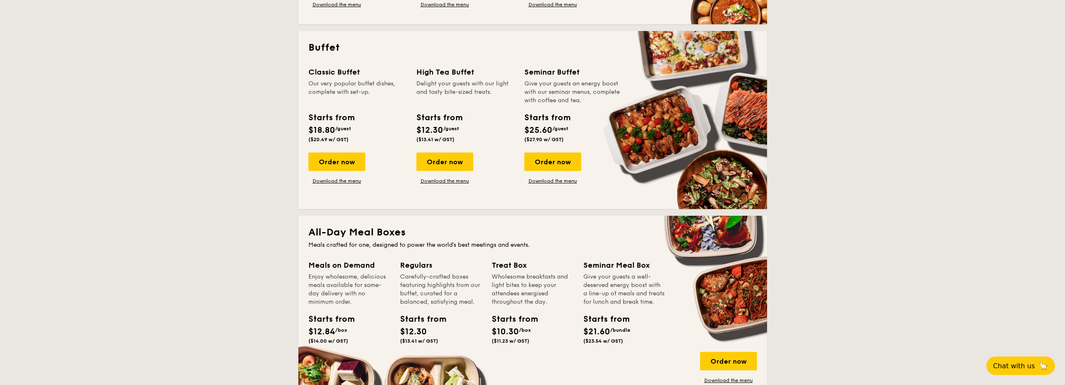
scroll to position [377, 0]
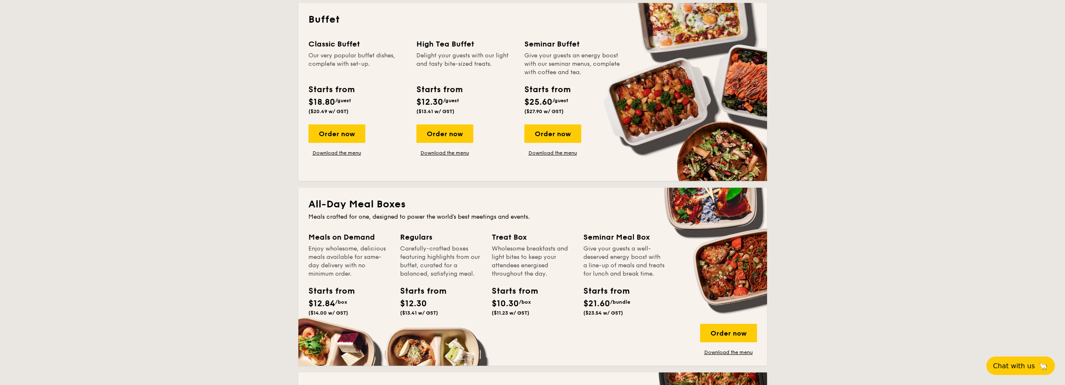
click at [343, 245] on div "Enjoy wholesome, delicious meals available for same-day delivery with no minimu…" at bounding box center [349, 260] width 82 height 33
drag, startPoint x: 342, startPoint y: 235, endPoint x: 329, endPoint y: 253, distance: 22.1
click at [339, 239] on div "Meals on Demand" at bounding box center [349, 237] width 82 height 12
click at [326, 268] on div "Enjoy wholesome, delicious meals available for same-day delivery with no minimu…" at bounding box center [349, 260] width 82 height 33
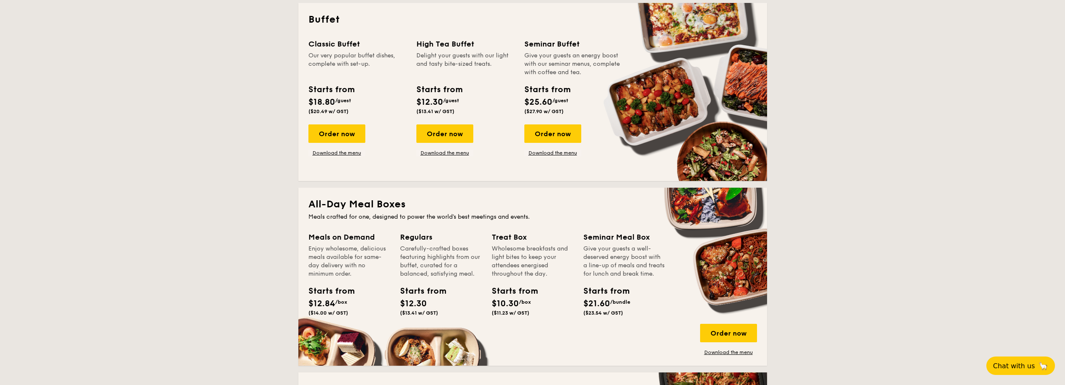
click at [327, 298] on div "Starts from $12.84 /box ($14.00 w/ GST)" at bounding box center [327, 300] width 38 height 31
click at [737, 336] on div "Order now" at bounding box center [728, 333] width 57 height 18
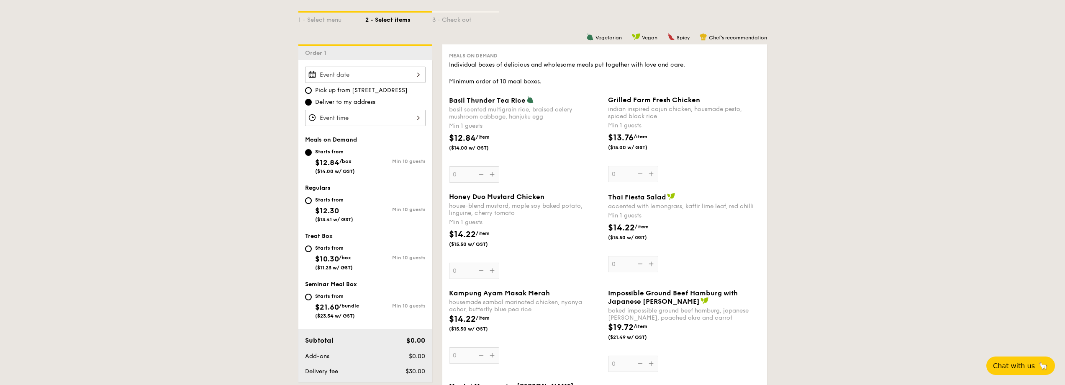
scroll to position [209, 0]
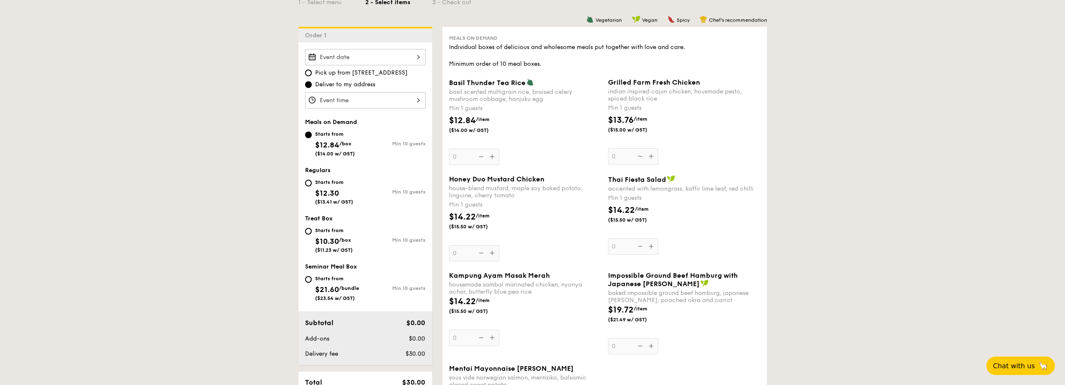
click at [336, 279] on div "Starts from" at bounding box center [337, 278] width 44 height 7
click at [312, 279] on input "Starts from $21.60 /bundle ($23.54 w/ GST) Min 10 guests" at bounding box center [308, 279] width 7 height 7
radio input "true"
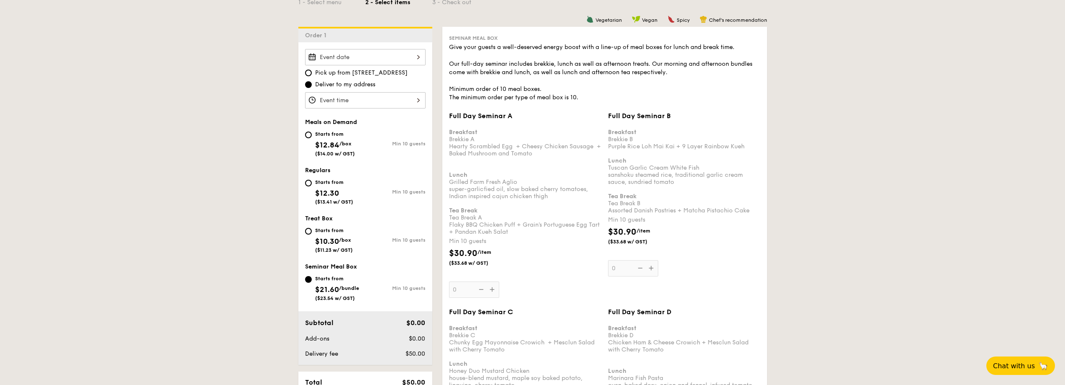
click at [333, 233] on div "Starts from" at bounding box center [334, 230] width 38 height 7
click at [312, 233] on input "Starts from $10.30 /box ($11.23 w/ GST) Min 10 guests" at bounding box center [308, 231] width 7 height 7
radio input "true"
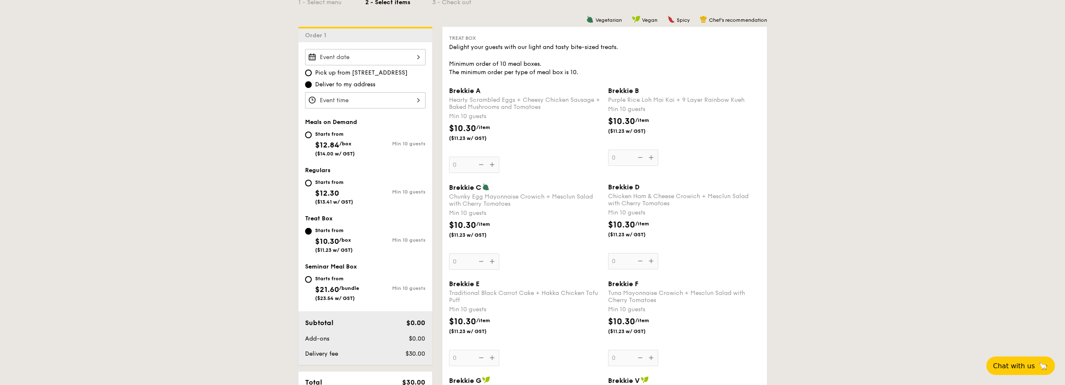
click at [333, 186] on div "Starts from $12.30 ($13.41 w/ GST)" at bounding box center [334, 191] width 38 height 28
click at [312, 186] on input "Starts from $12.30 ($13.41 w/ GST) Min 10 guests" at bounding box center [308, 183] width 7 height 7
radio input "true"
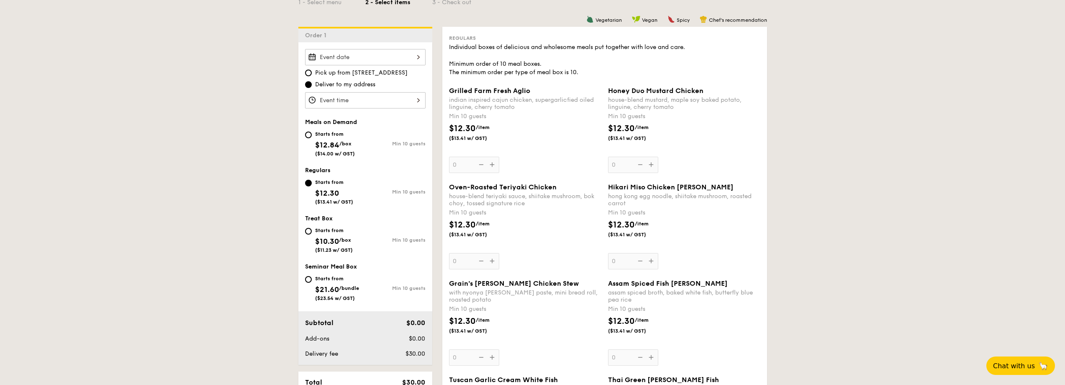
click at [349, 132] on div "Starts from" at bounding box center [335, 134] width 40 height 7
click at [312, 132] on input "Starts from $12.84 /box ($14.00 w/ GST) Min 10 guests" at bounding box center [308, 134] width 7 height 7
radio input "true"
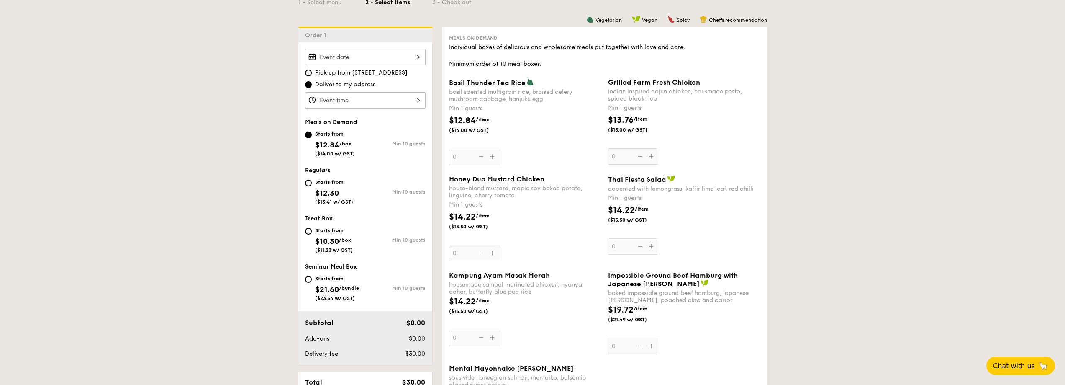
click at [357, 100] on div at bounding box center [365, 100] width 121 height 16
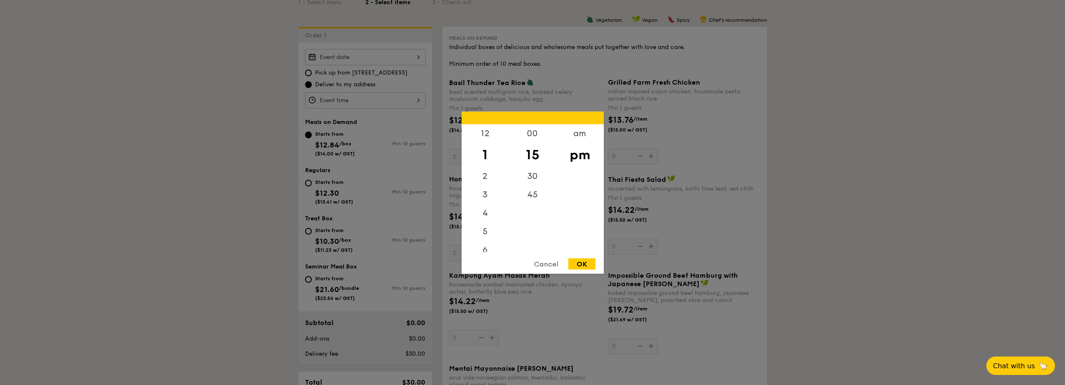
click at [286, 106] on div at bounding box center [532, 192] width 1065 height 385
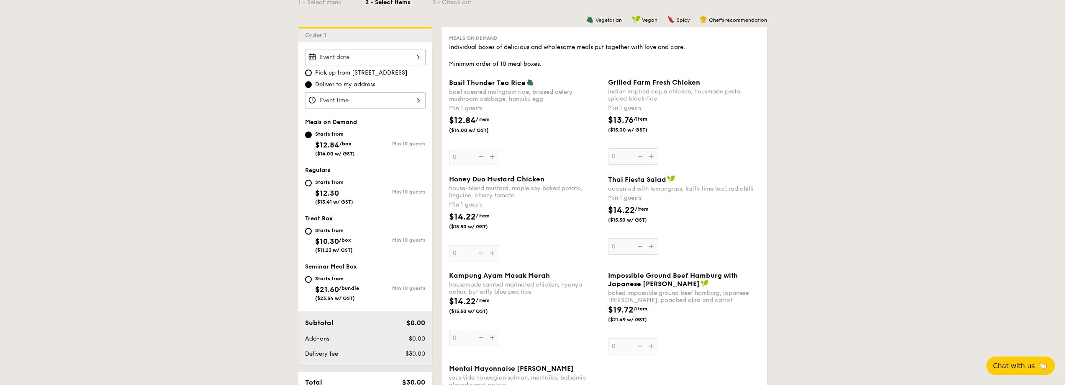
click at [336, 184] on div "Starts from" at bounding box center [334, 182] width 38 height 7
click at [312, 184] on input "Starts from $12.30 ($13.41 w/ GST) Min 10 guests" at bounding box center [308, 183] width 7 height 7
radio input "true"
click at [336, 184] on div "Starts from" at bounding box center [334, 182] width 38 height 7
click at [312, 184] on input "Starts from $12.30 ($13.41 w/ GST) Min 10 guests" at bounding box center [308, 183] width 7 height 7
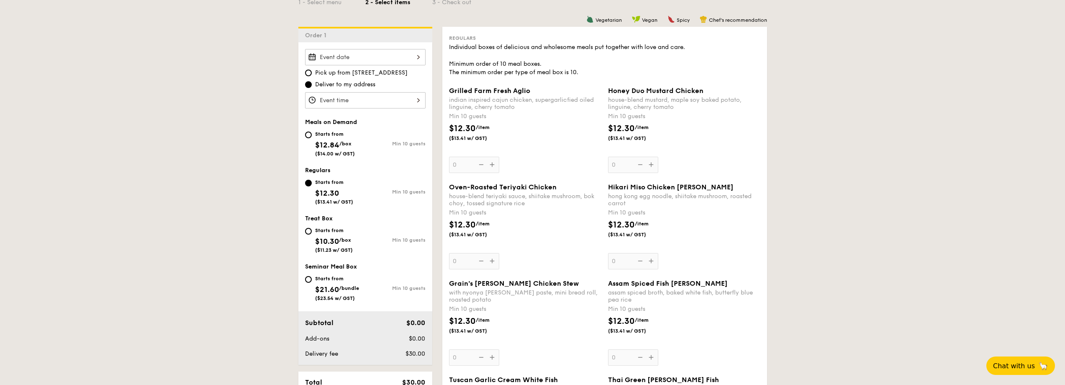
click at [345, 135] on div "Starts from" at bounding box center [335, 134] width 40 height 7
click at [312, 135] on input "Starts from $12.84 /box ($14.00 w/ GST) Min 10 guests" at bounding box center [308, 134] width 7 height 7
radio input "true"
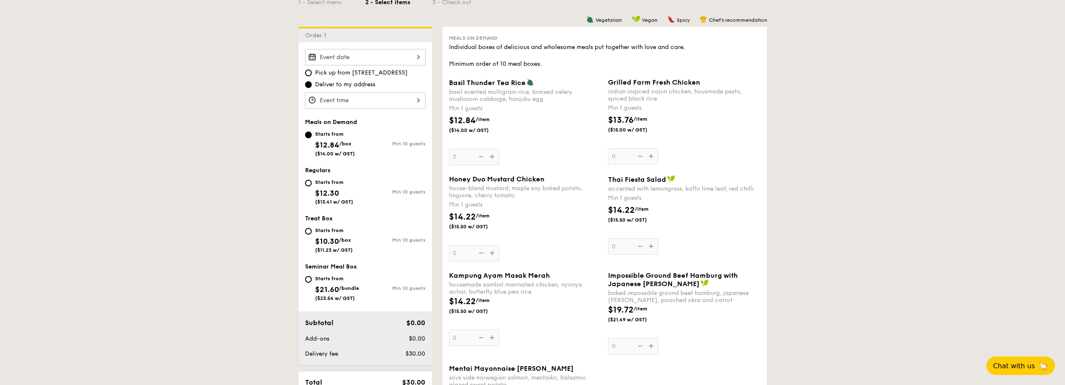
click at [339, 181] on div "Starts from" at bounding box center [334, 182] width 38 height 7
click at [312, 181] on input "Starts from $12.30 ($13.41 w/ GST) Min 10 guests" at bounding box center [308, 183] width 7 height 7
radio input "true"
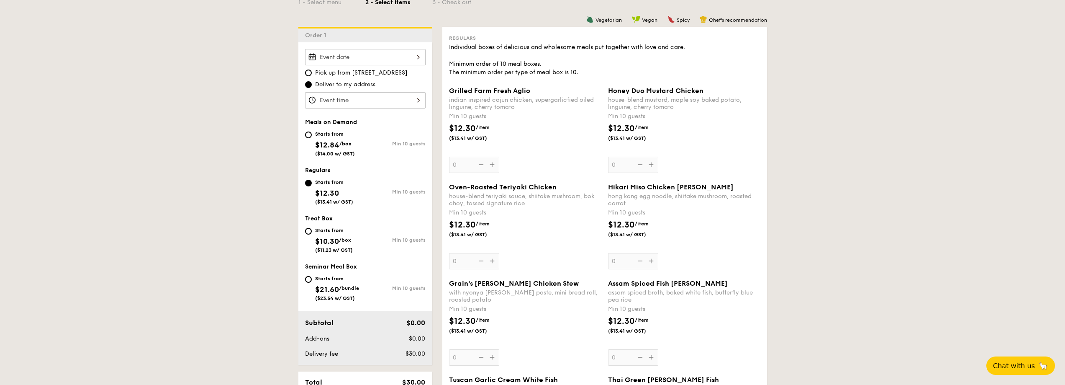
click at [346, 135] on div "Starts from" at bounding box center [335, 134] width 40 height 7
click at [312, 135] on input "Starts from $12.84 /box ($14.00 w/ GST) Min 10 guests" at bounding box center [308, 134] width 7 height 7
radio input "true"
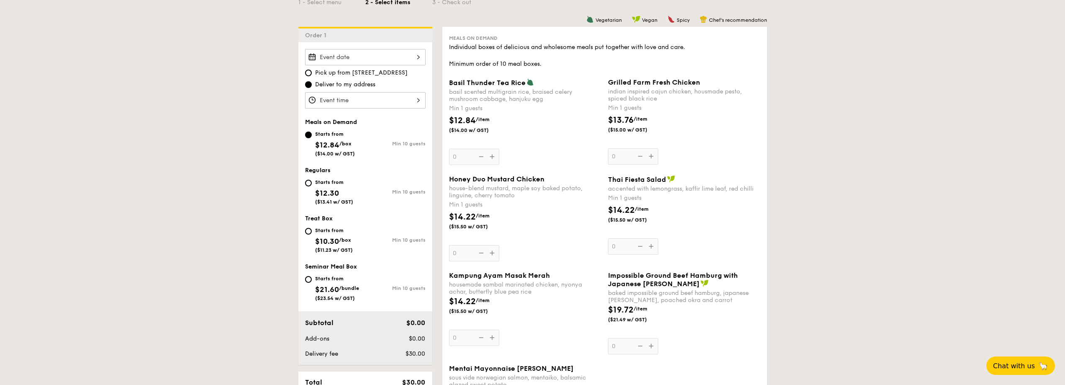
click at [336, 182] on div "Starts from" at bounding box center [334, 182] width 38 height 7
click at [312, 182] on input "Starts from $12.30 ($13.41 w/ GST) Min 10 guests" at bounding box center [308, 183] width 7 height 7
radio input "true"
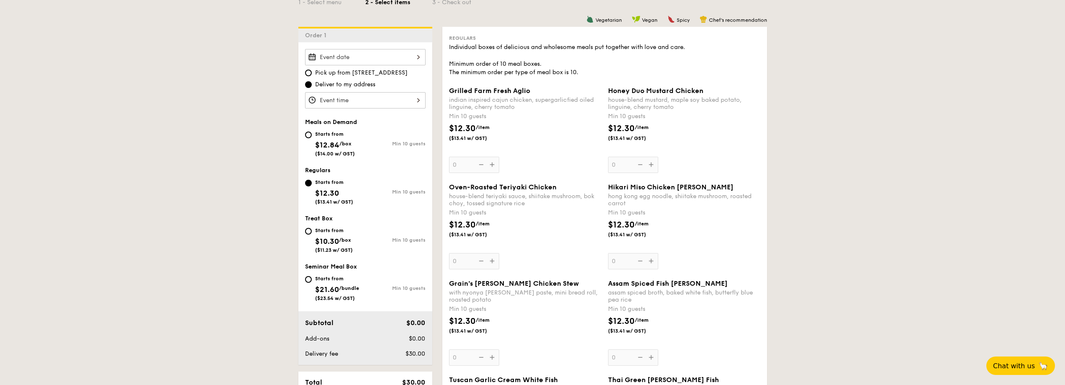
click at [344, 136] on div "Starts from" at bounding box center [335, 134] width 40 height 7
click at [312, 136] on input "Starts from $12.84 /box ($14.00 w/ GST) Min 10 guests" at bounding box center [308, 134] width 7 height 7
radio input "true"
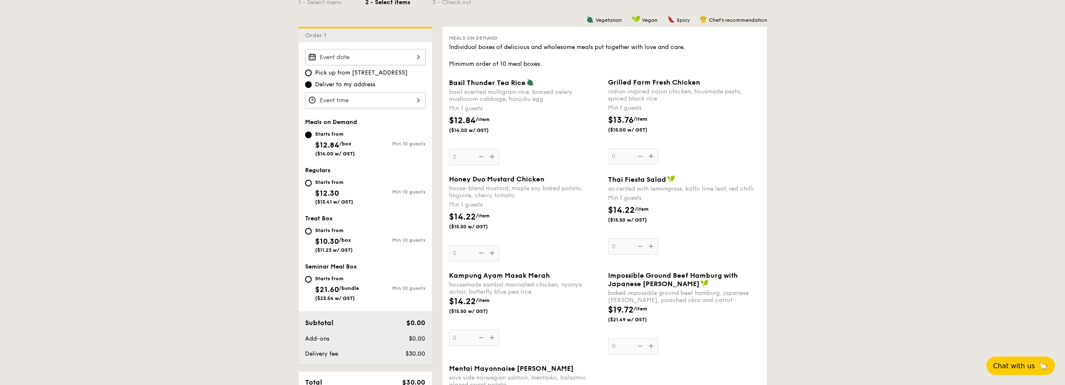
click at [344, 172] on div "Regulars" at bounding box center [365, 170] width 121 height 7
click at [341, 180] on div "Starts from" at bounding box center [334, 182] width 38 height 7
click at [312, 180] on input "Starts from $12.30 ($13.41 w/ GST) Min 10 guests" at bounding box center [308, 183] width 7 height 7
radio input "true"
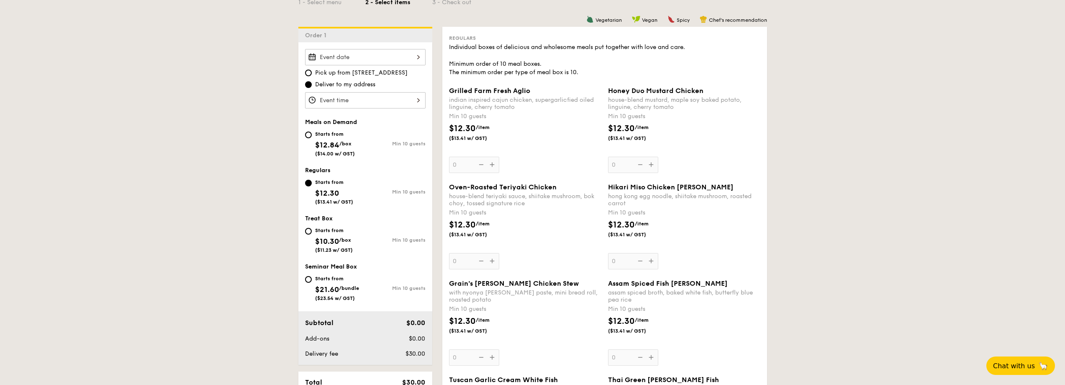
click at [346, 136] on div "Starts from" at bounding box center [335, 134] width 40 height 7
click at [312, 136] on input "Starts from $12.84 /box ($14.00 w/ GST) Min 10 guests" at bounding box center [308, 134] width 7 height 7
radio input "true"
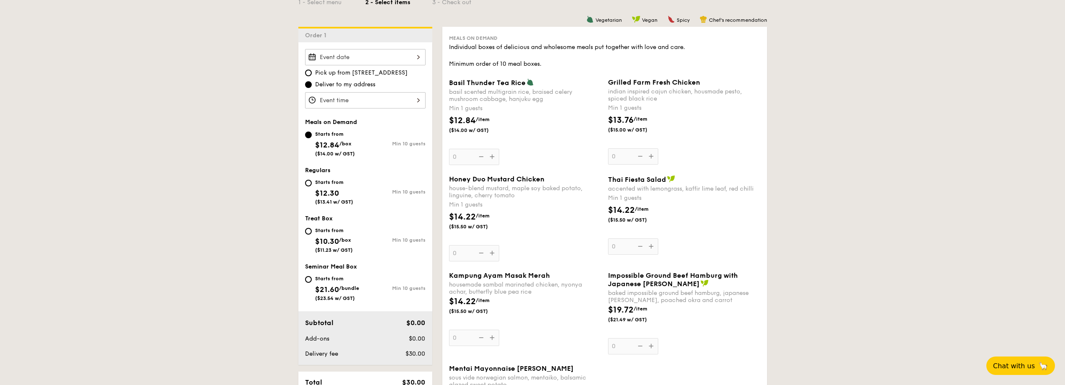
click at [336, 184] on div "Starts from" at bounding box center [334, 182] width 38 height 7
click at [312, 184] on input "Starts from $12.30 ($13.41 w/ GST) Min 10 guests" at bounding box center [308, 183] width 7 height 7
radio input "true"
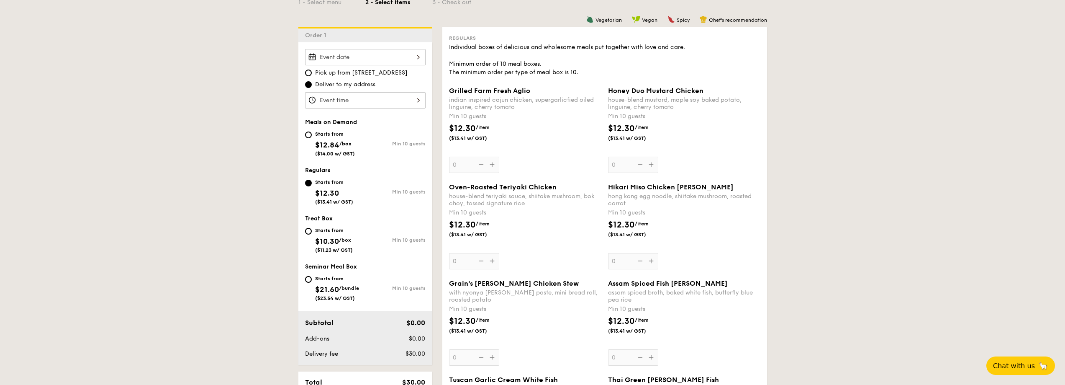
click at [342, 140] on div "Starts from $12.84 /box ($14.00 w/ GST)" at bounding box center [335, 143] width 40 height 28
click at [312, 138] on input "Starts from $12.84 /box ($14.00 w/ GST) Min 10 guests" at bounding box center [308, 134] width 7 height 7
radio input "true"
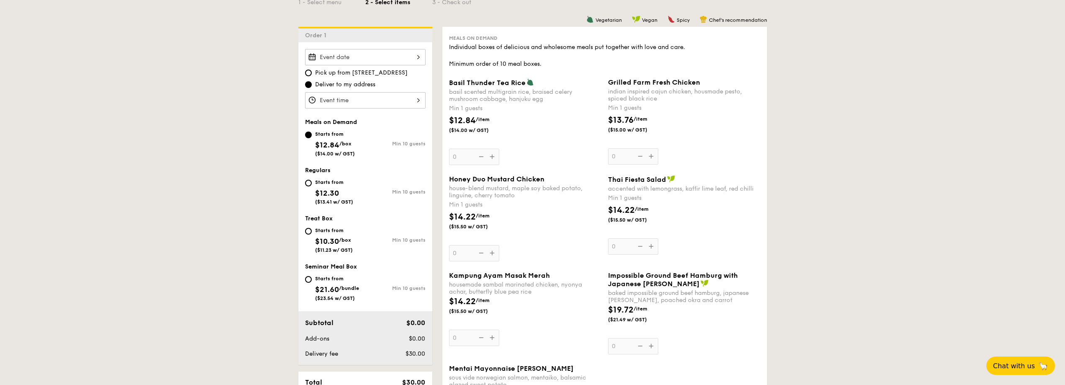
click at [339, 188] on div "Starts from $12.30 ($13.41 w/ GST)" at bounding box center [334, 191] width 38 height 28
click at [312, 186] on input "Starts from $12.30 ($13.41 w/ GST) Min 10 guests" at bounding box center [308, 183] width 7 height 7
radio input "true"
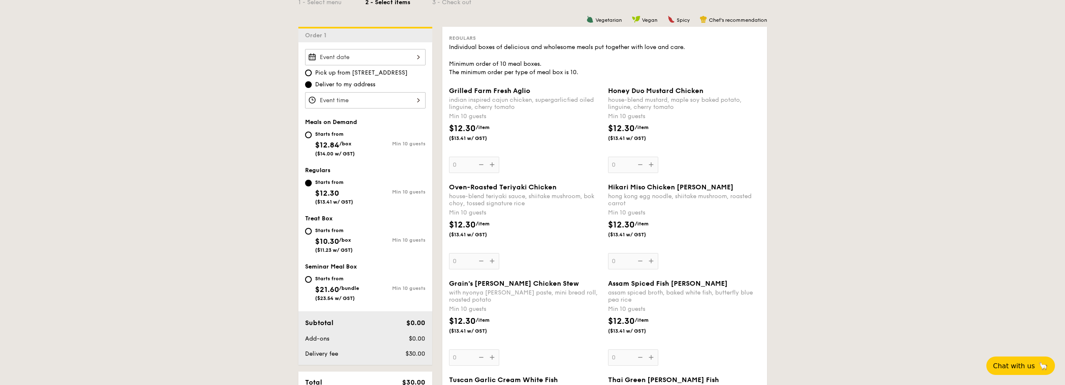
click at [334, 134] on div "Starts from" at bounding box center [335, 134] width 40 height 7
click at [312, 134] on input "Starts from $12.84 /box ($14.00 w/ GST) Min 10 guests" at bounding box center [308, 134] width 7 height 7
radio input "true"
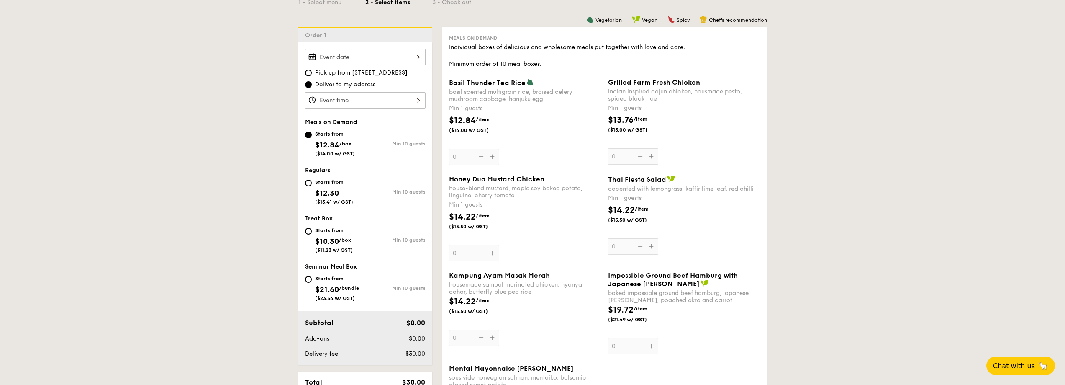
click at [339, 185] on div "Starts from" at bounding box center [334, 182] width 38 height 7
click at [312, 185] on input "Starts from $12.30 ($13.41 w/ GST) Min 10 guests" at bounding box center [308, 183] width 7 height 7
radio input "true"
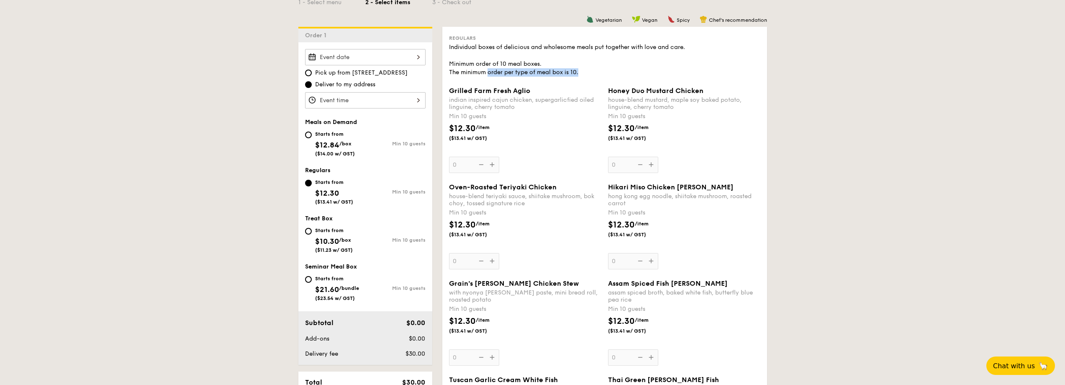
drag, startPoint x: 585, startPoint y: 71, endPoint x: 488, endPoint y: 74, distance: 97.2
click at [488, 74] on div "Individual boxes of delicious and wholesome meals put together with love and ca…" at bounding box center [604, 59] width 311 height 33
drag, startPoint x: 852, startPoint y: 141, endPoint x: 848, endPoint y: 151, distance: 11.1
click at [342, 141] on span "/box" at bounding box center [345, 144] width 12 height 6
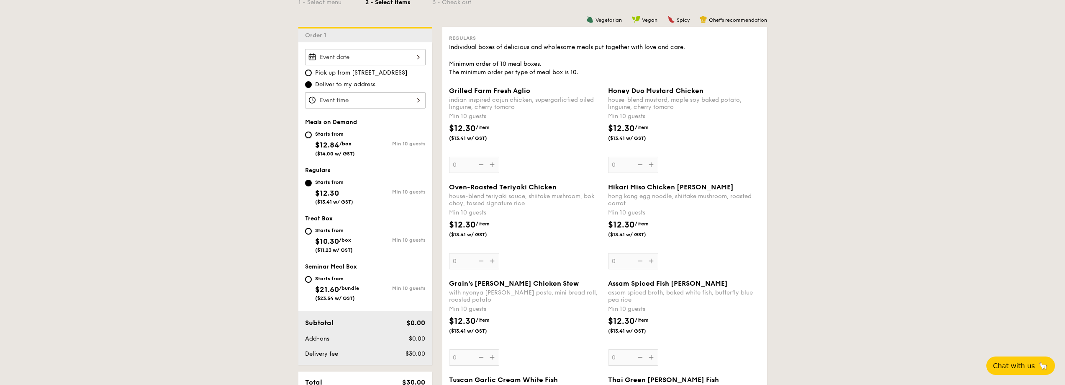
click at [312, 138] on input "Starts from $12.84 /box ($14.00 w/ GST) Min 10 guests" at bounding box center [308, 134] width 7 height 7
radio input "true"
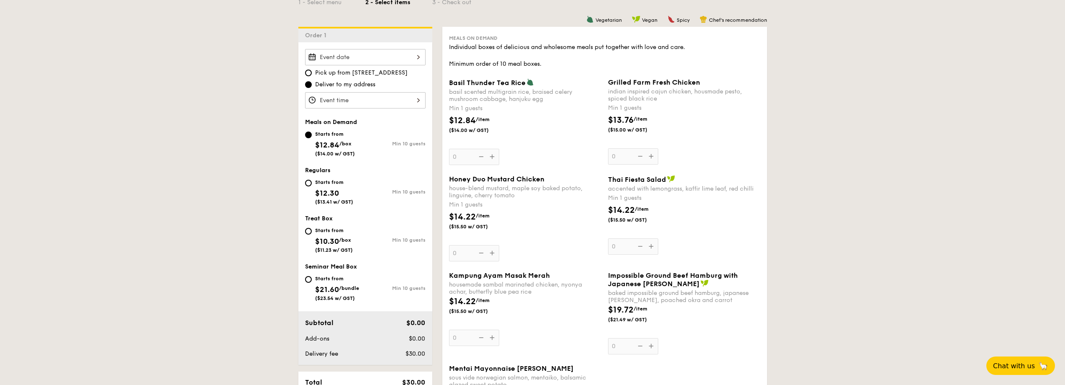
click at [324, 193] on span "$12.30" at bounding box center [327, 192] width 24 height 9
click at [312, 186] on input "Starts from $12.30 ($13.41 w/ GST) Min 10 guests" at bounding box center [308, 183] width 7 height 7
radio input "true"
